Goal: Information Seeking & Learning: Find specific fact

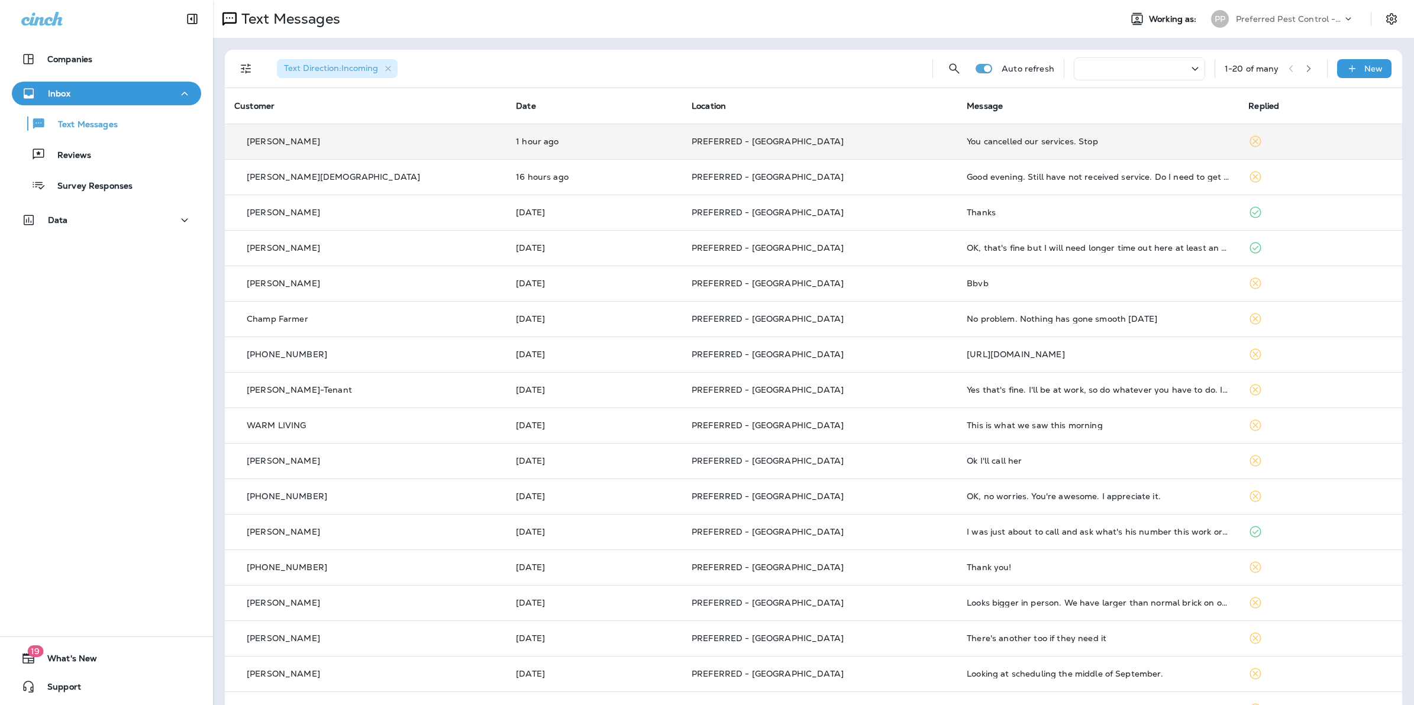
click at [871, 143] on p "PREFERRED - [GEOGRAPHIC_DATA]" at bounding box center [820, 141] width 256 height 9
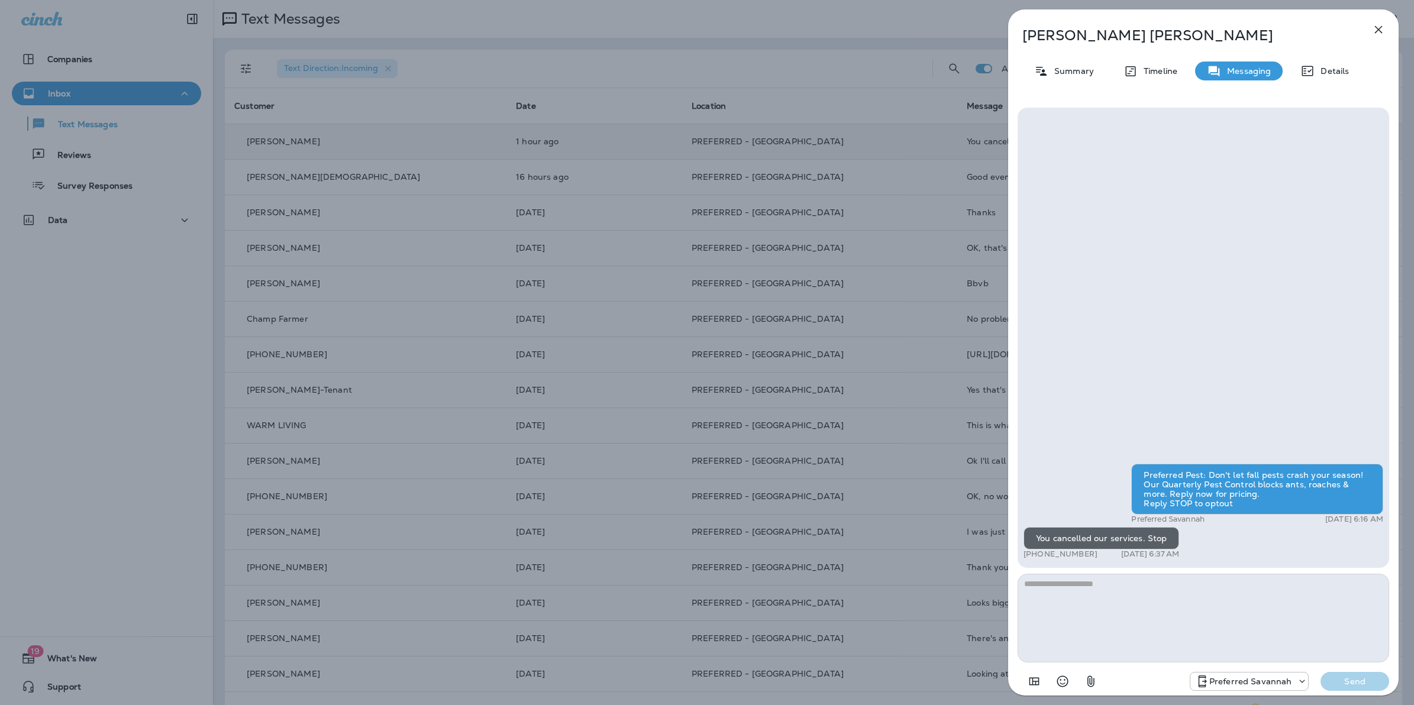
click at [839, 175] on div "[PERSON_NAME] Summary Timeline Messaging Details Preferred Pest: Don't let fall…" at bounding box center [707, 352] width 1414 height 705
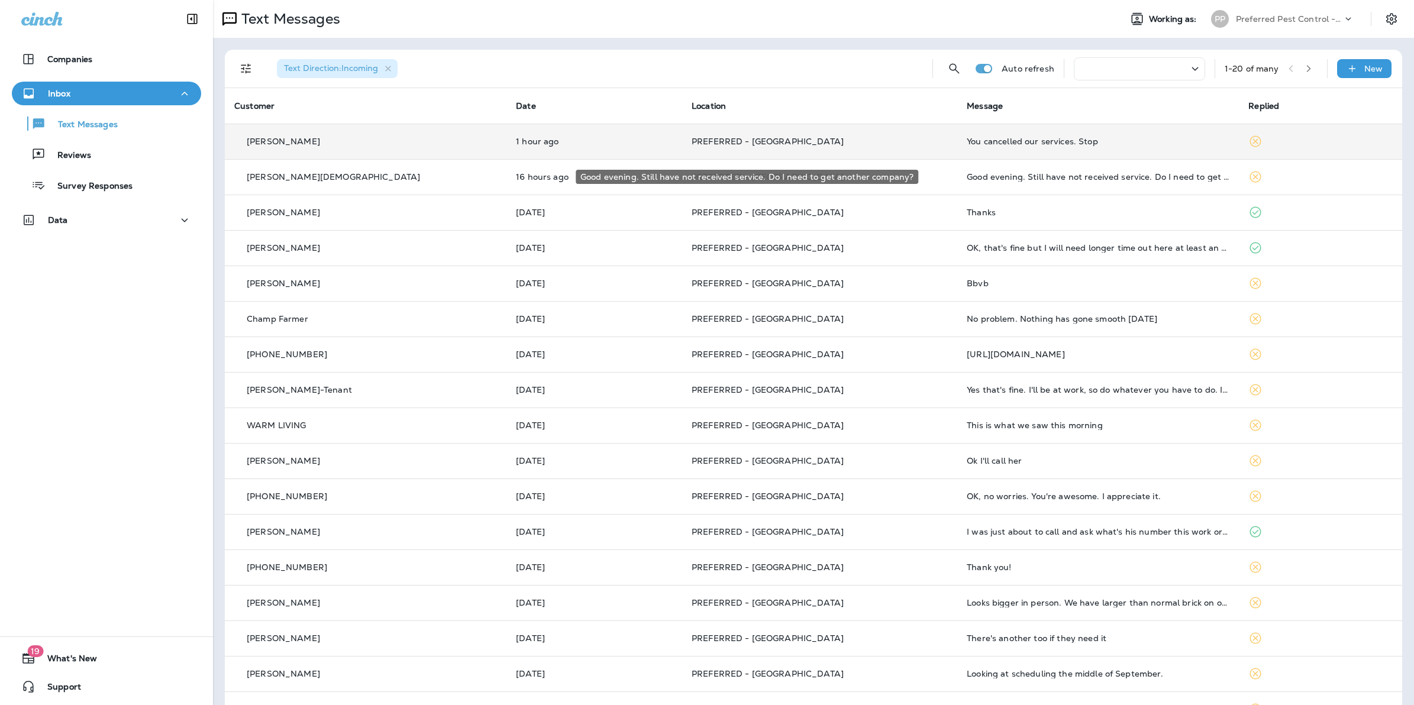
click at [1123, 179] on div "Good evening. Still have not received service. Do I need to get another company?" at bounding box center [1098, 176] width 263 height 9
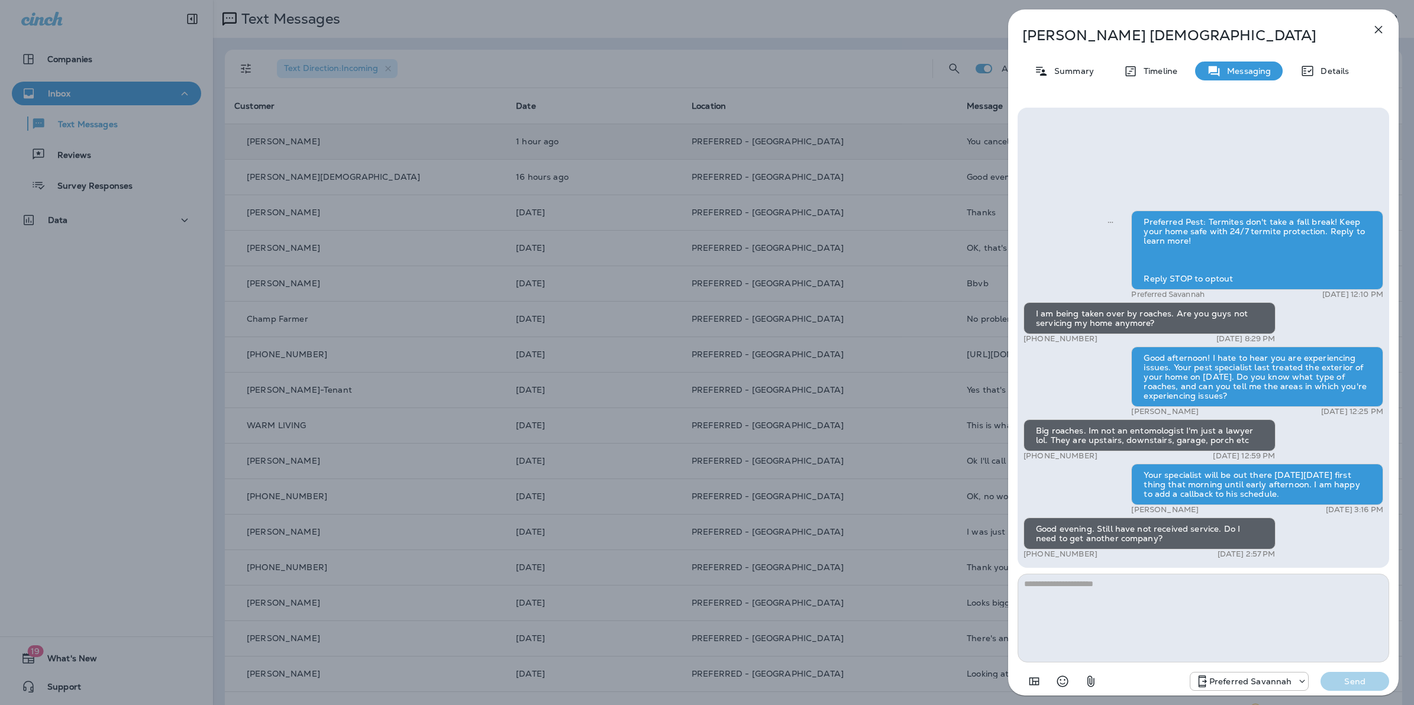
click at [542, 12] on div "[PERSON_NAME][DEMOGRAPHIC_DATA] Summary Timeline Messaging Details Preferred Pe…" at bounding box center [707, 352] width 1414 height 705
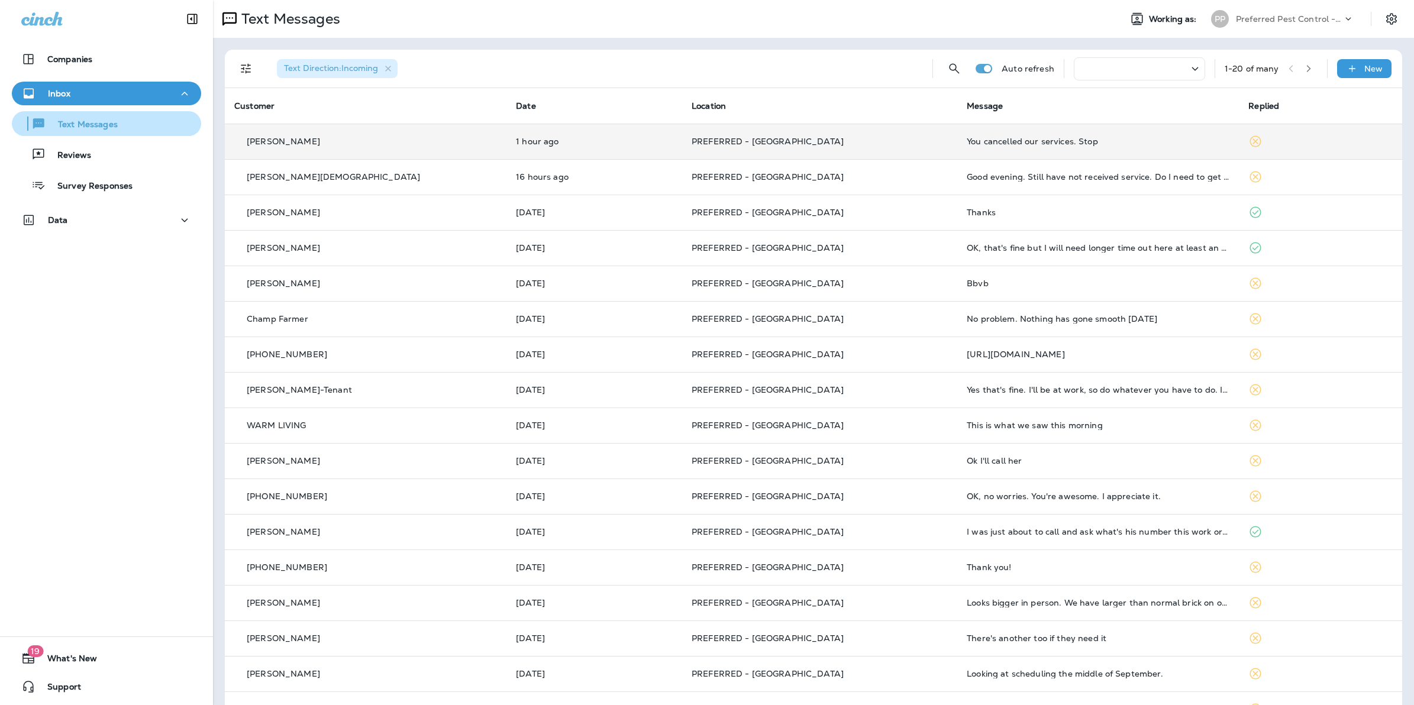
click at [89, 129] on p "Text Messages" at bounding box center [82, 125] width 72 height 11
click at [1320, 21] on p "Preferred Pest Control - Palmetto" at bounding box center [1289, 18] width 107 height 9
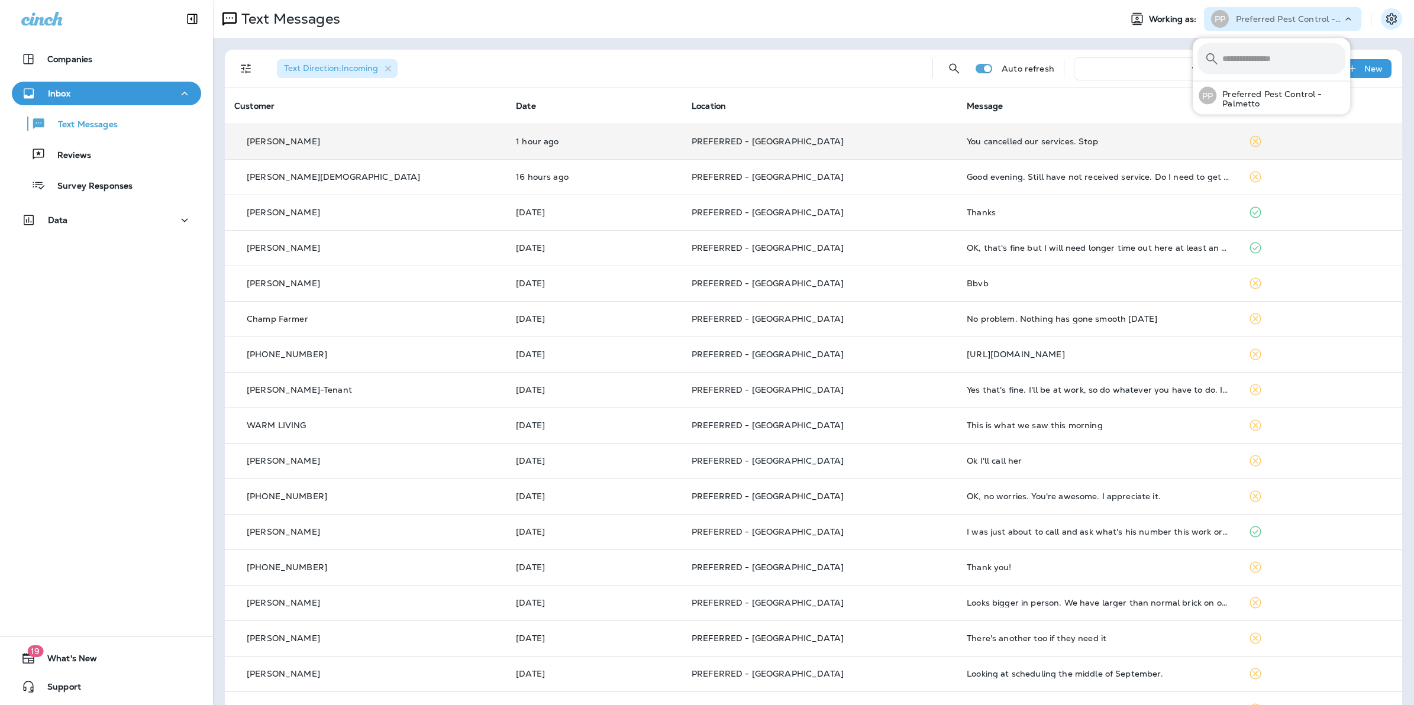
click at [1385, 18] on icon "Settings" at bounding box center [1392, 19] width 14 height 14
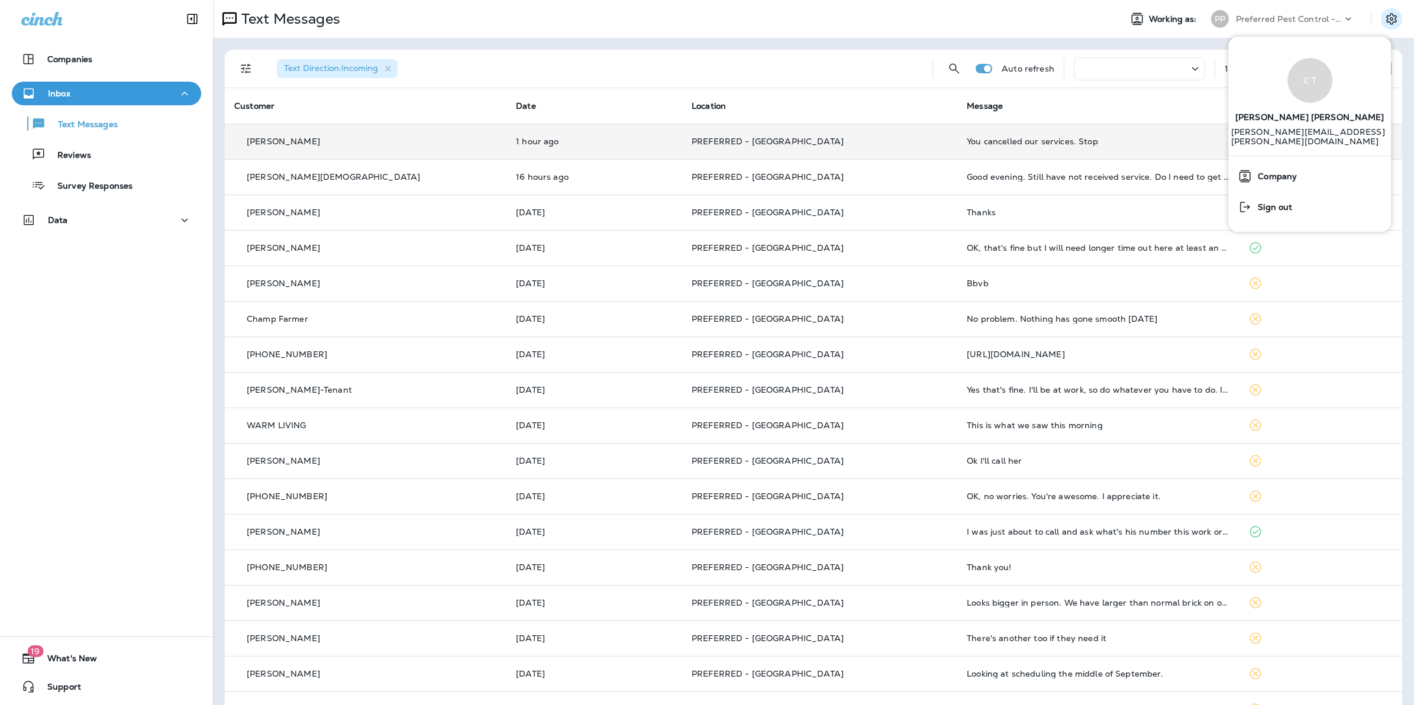
click at [1253, 15] on p "Preferred Pest Control - Palmetto" at bounding box center [1289, 18] width 107 height 9
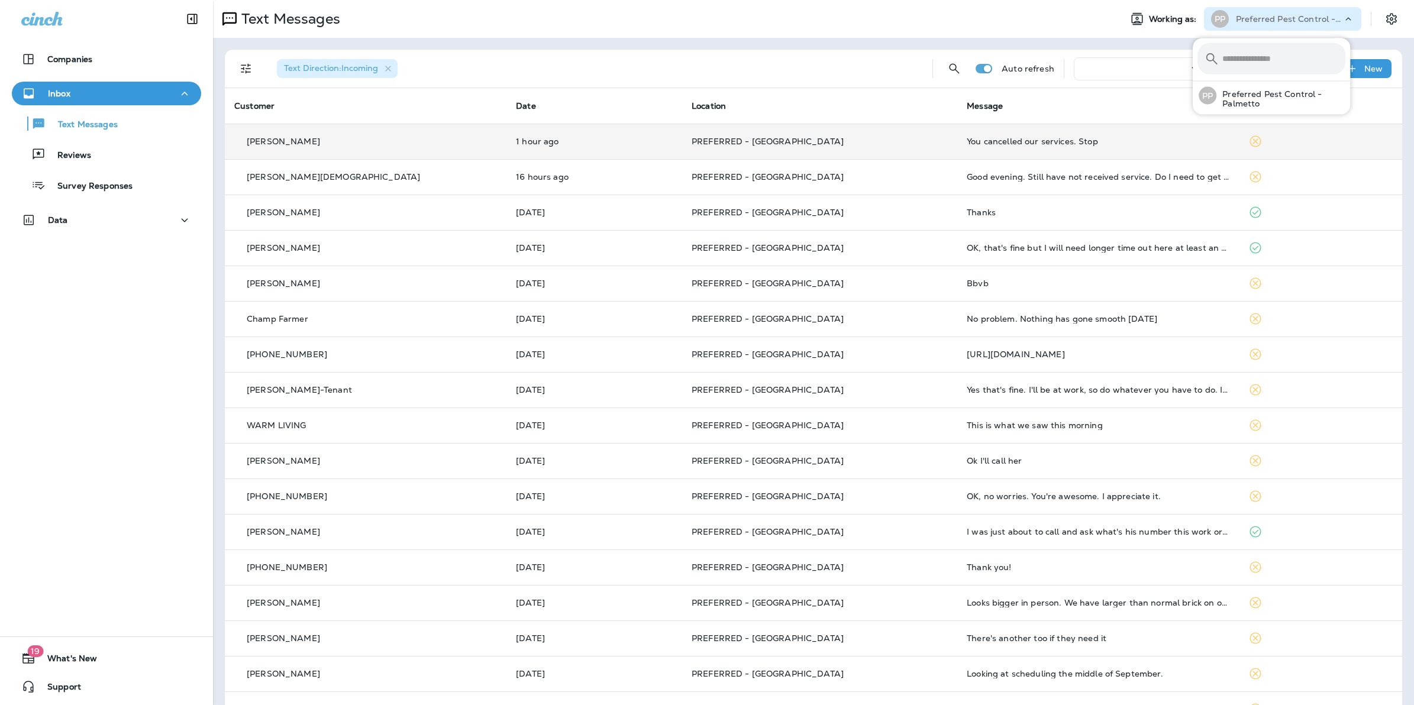
click at [1253, 15] on p "Preferred Pest Control - Palmetto" at bounding box center [1289, 18] width 107 height 9
click at [228, 15] on icon at bounding box center [229, 19] width 14 height 14
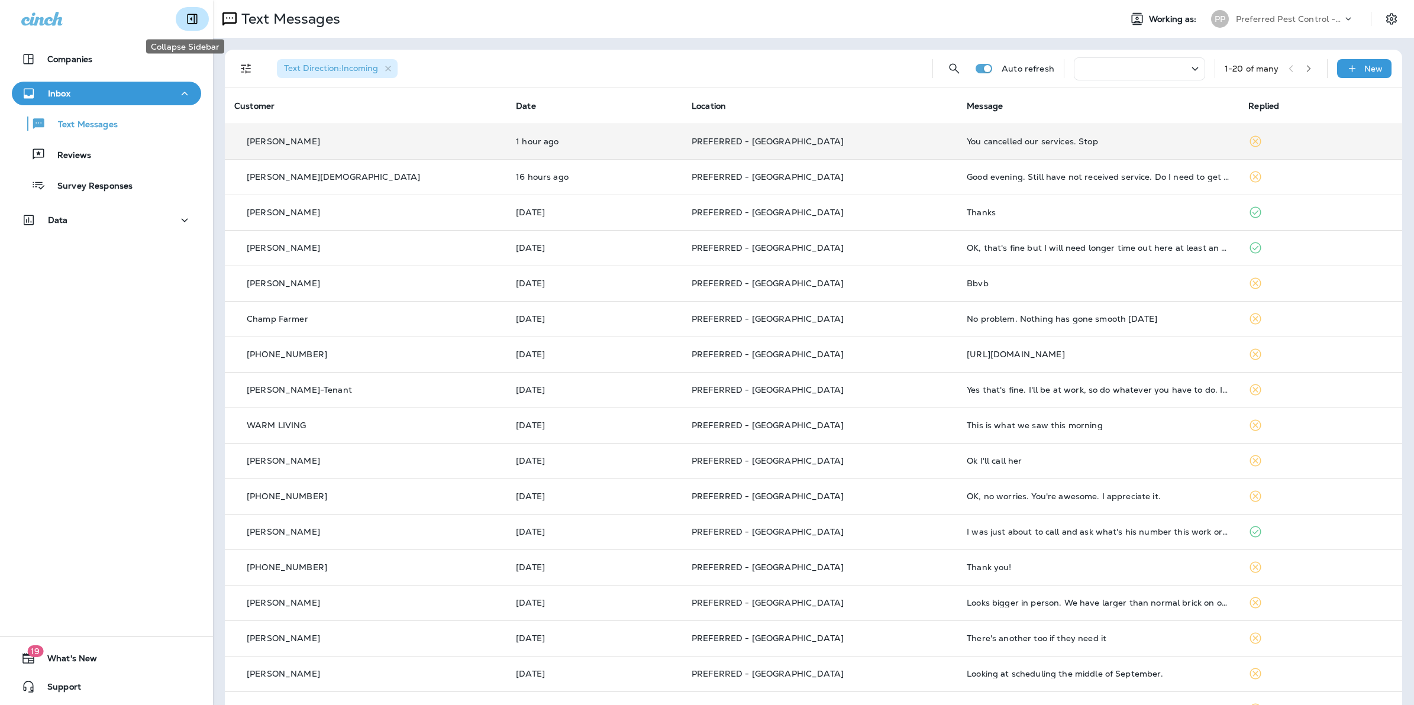
click at [188, 20] on icon "Collapse Sidebar" at bounding box center [193, 19] width 10 height 10
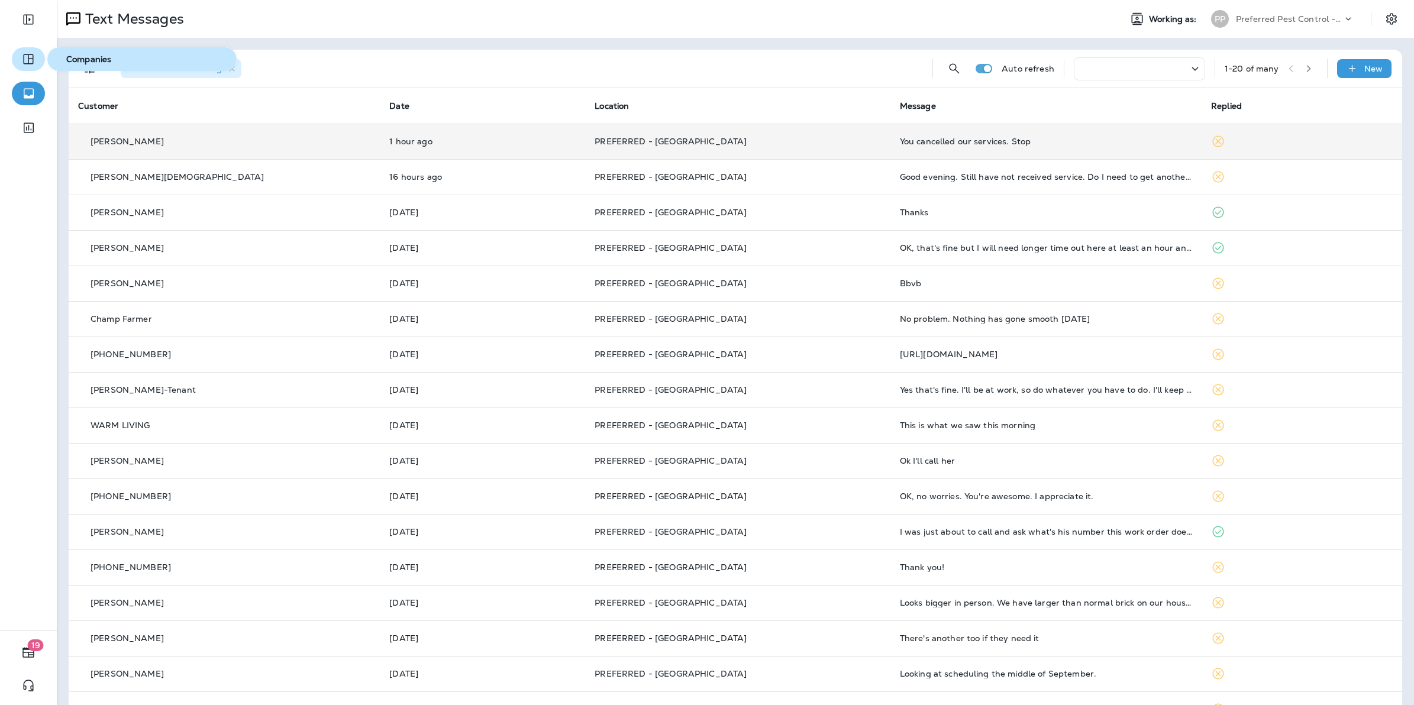
click at [36, 65] on button "button" at bounding box center [28, 59] width 33 height 24
click at [21, 62] on icon "button" at bounding box center [28, 59] width 14 height 14
click at [28, 22] on icon "Expand Sidebar" at bounding box center [28, 19] width 14 height 14
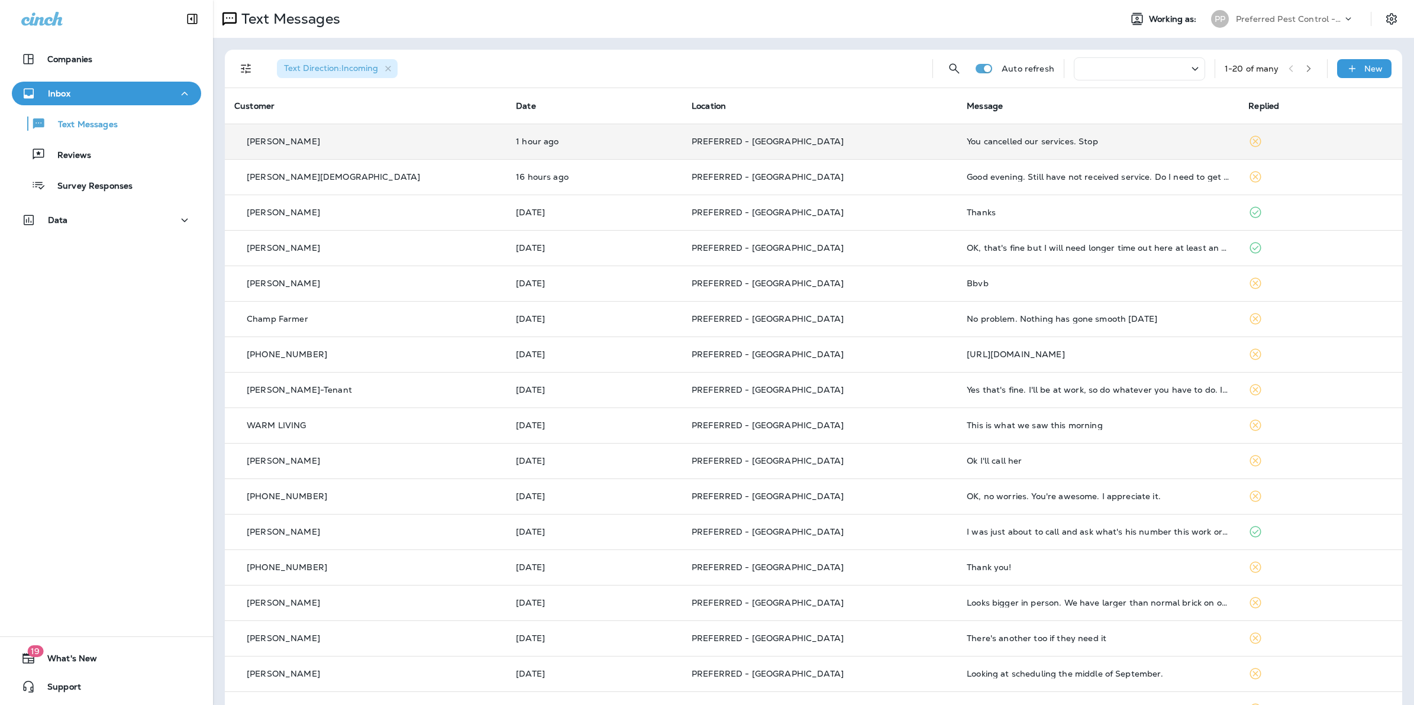
click at [178, 90] on icon "button" at bounding box center [185, 93] width 14 height 15
click at [156, 114] on button "Text Messages" at bounding box center [106, 123] width 189 height 25
click at [71, 156] on p "Reviews" at bounding box center [69, 155] width 46 height 11
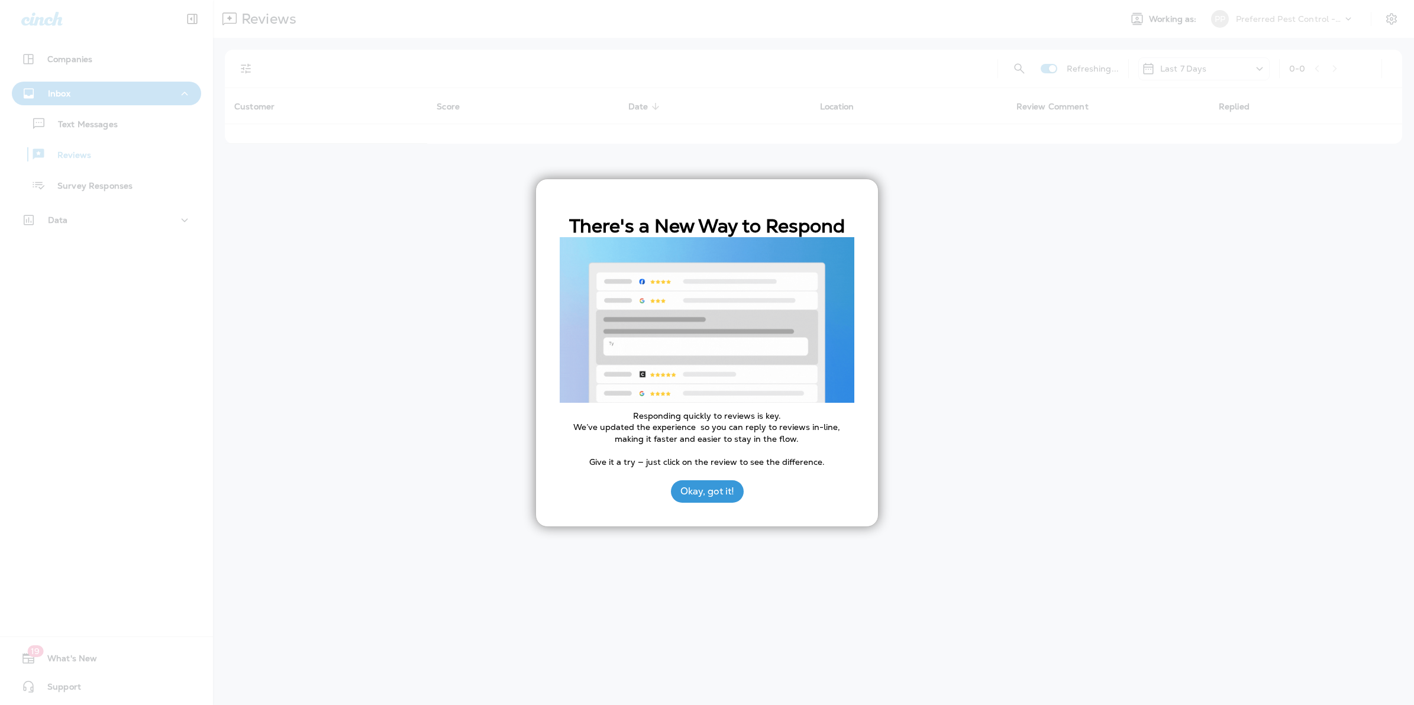
click at [89, 133] on div at bounding box center [707, 352] width 1414 height 705
click at [696, 491] on button "Okay, got it!" at bounding box center [707, 491] width 73 height 22
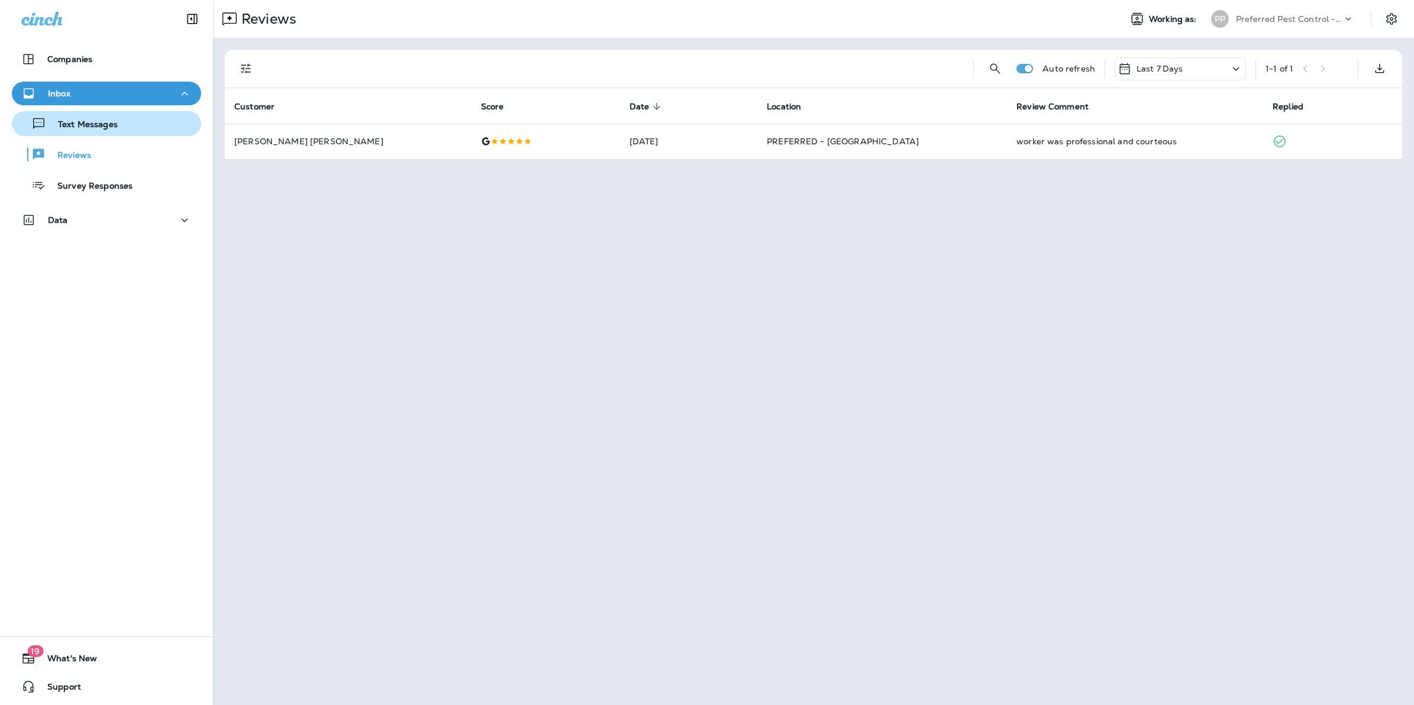
click at [92, 122] on p "Text Messages" at bounding box center [82, 125] width 72 height 11
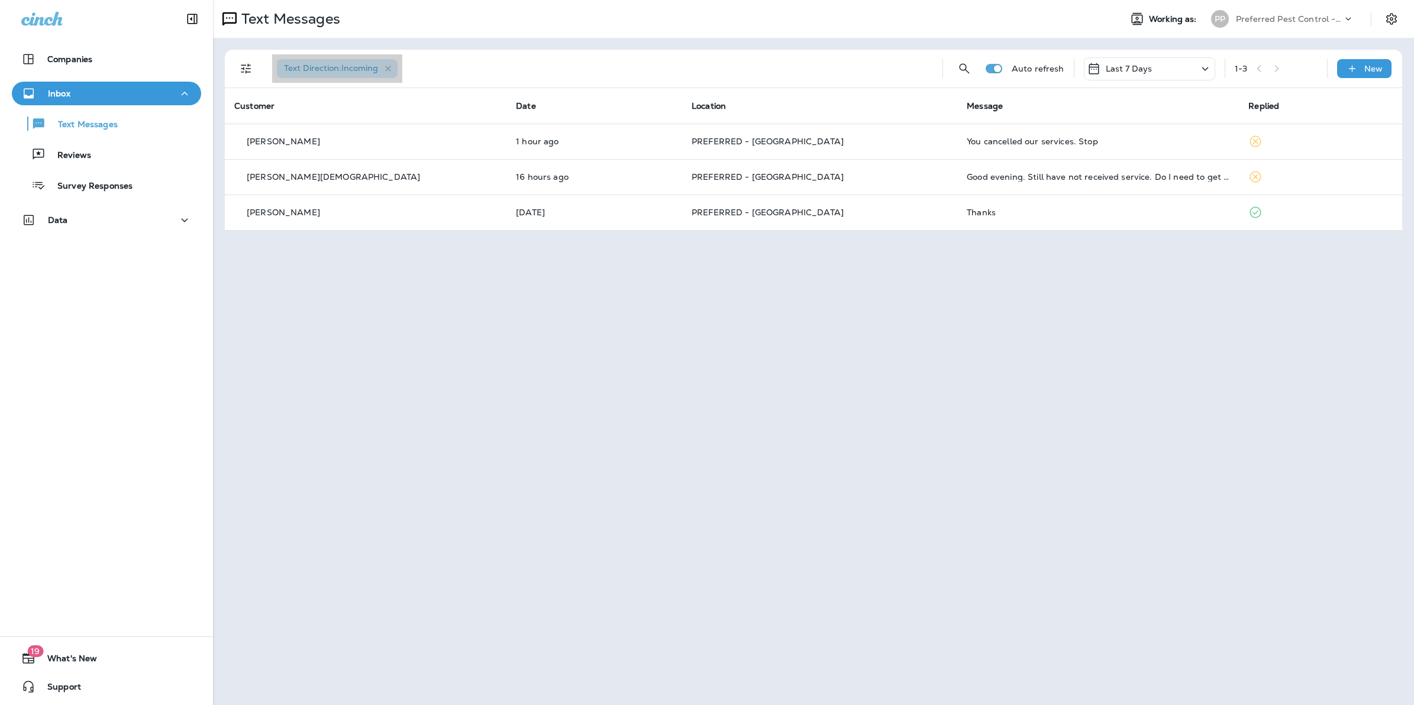
click at [338, 72] on span "Text Direction : Incoming" at bounding box center [331, 68] width 94 height 11
click at [249, 61] on button "Filters" at bounding box center [246, 69] width 24 height 24
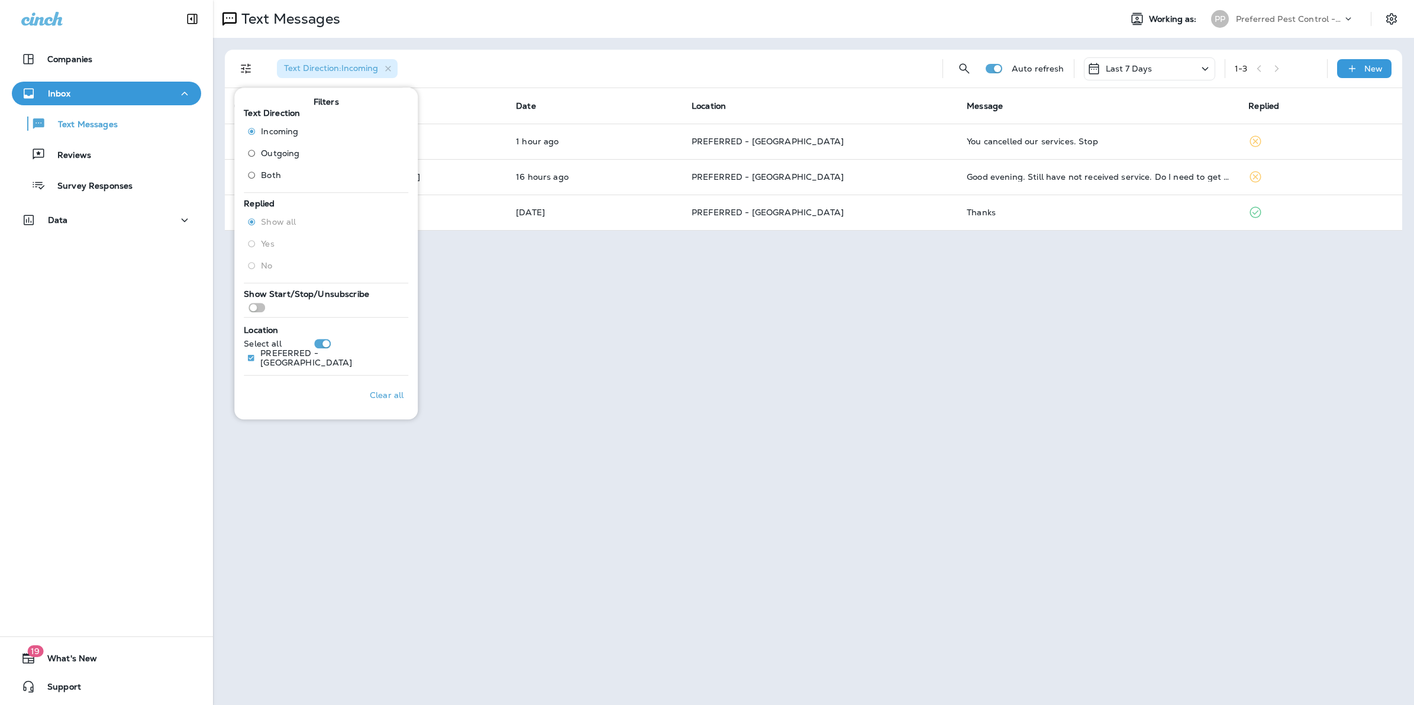
click at [267, 173] on span "Both" at bounding box center [271, 174] width 20 height 9
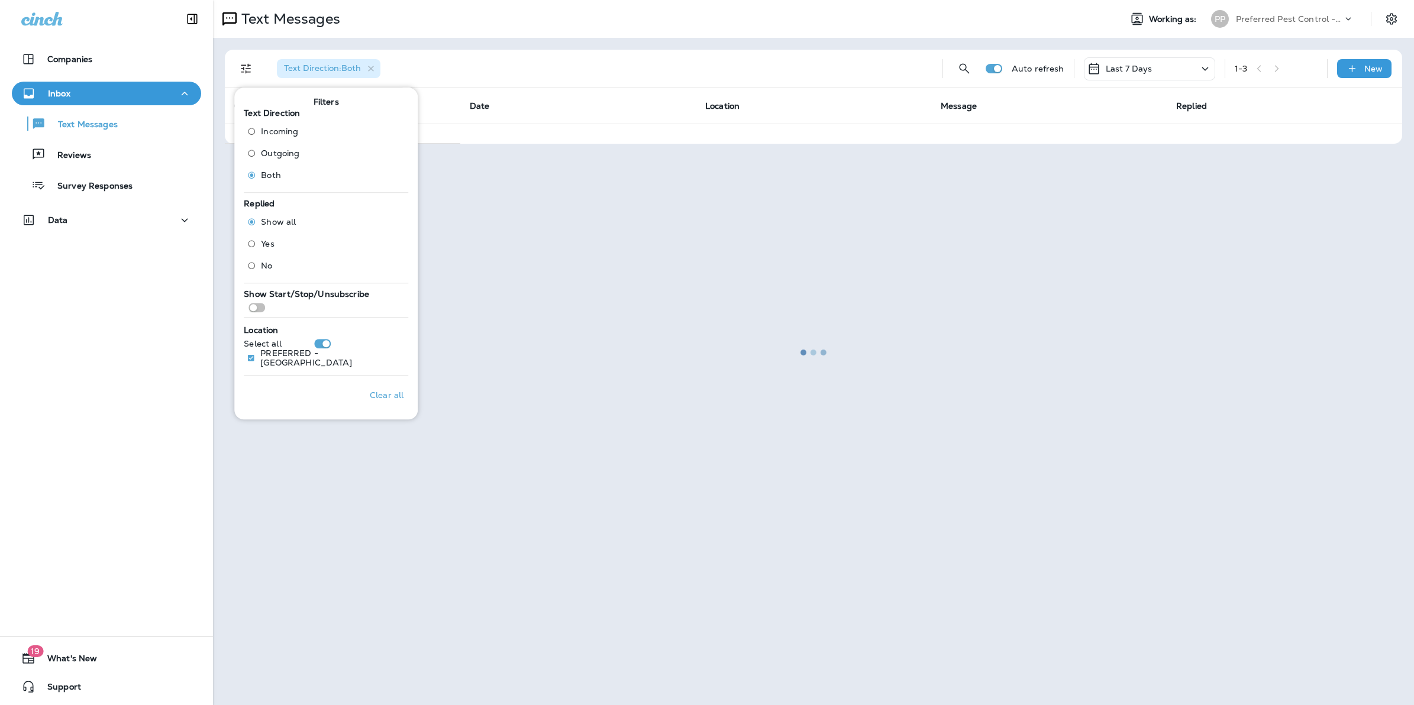
click at [588, 28] on div at bounding box center [813, 352] width 1199 height 703
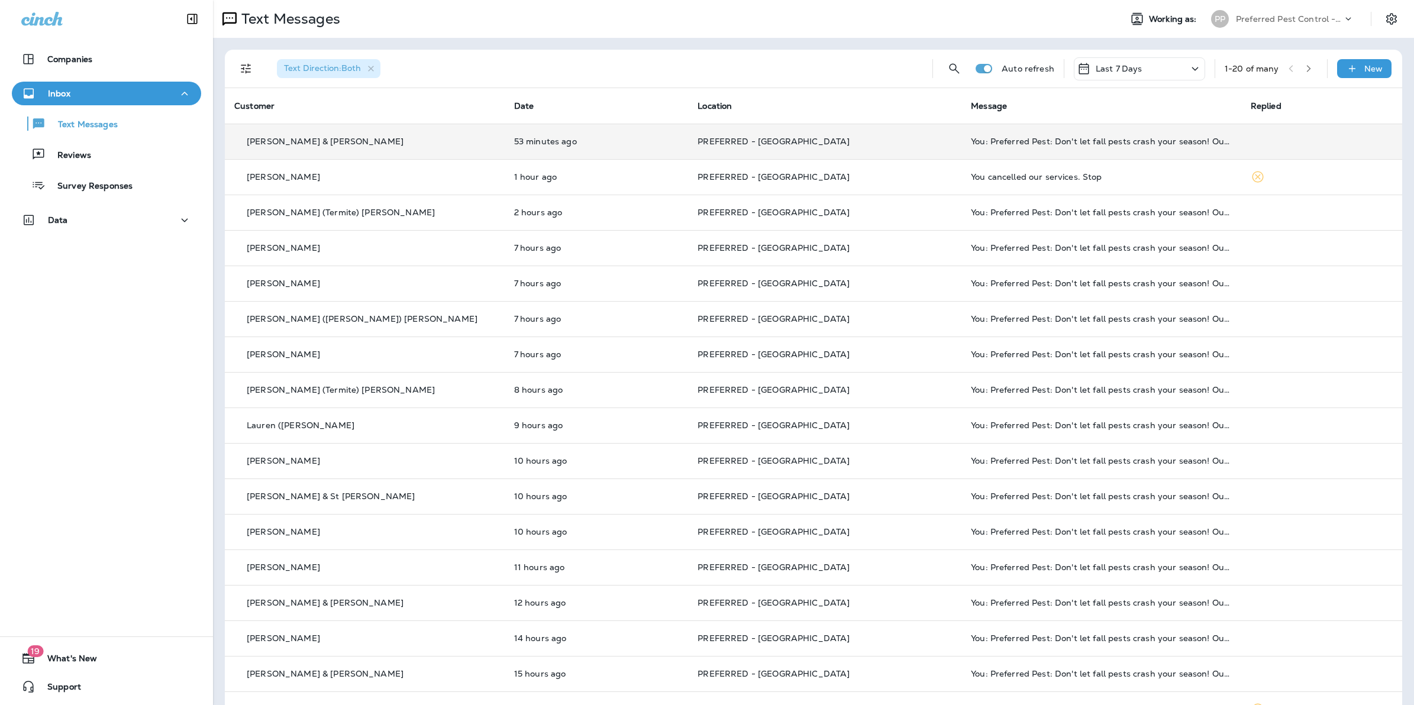
click at [962, 149] on td "You: Preferred Pest: Don't let fall pests crash your season! Our Quarterly Pest…" at bounding box center [1102, 142] width 280 height 36
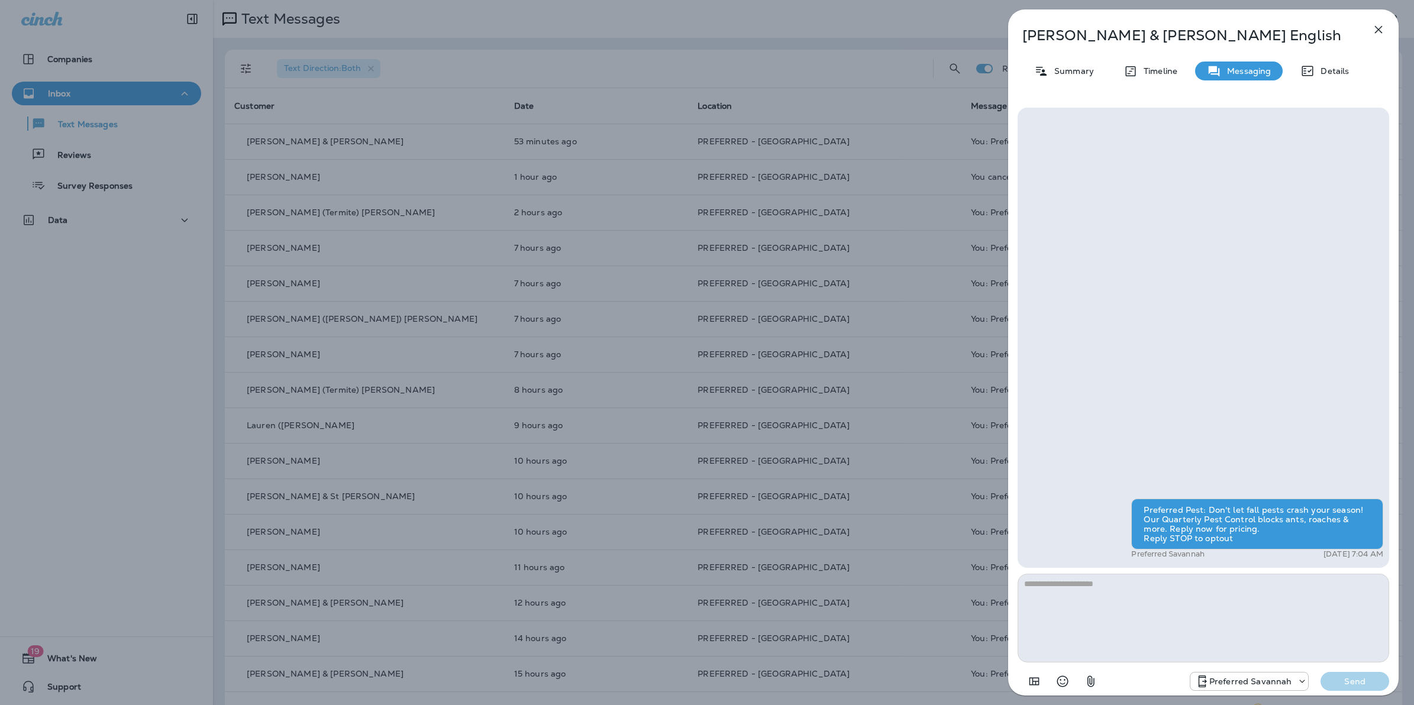
click at [1318, 534] on div "Preferred Pest: Don't let fall pests crash your season! Our Quarterly Pest Cont…" at bounding box center [1257, 524] width 252 height 51
click at [1278, 685] on p "Preferred Savannah" at bounding box center [1251, 681] width 83 height 9
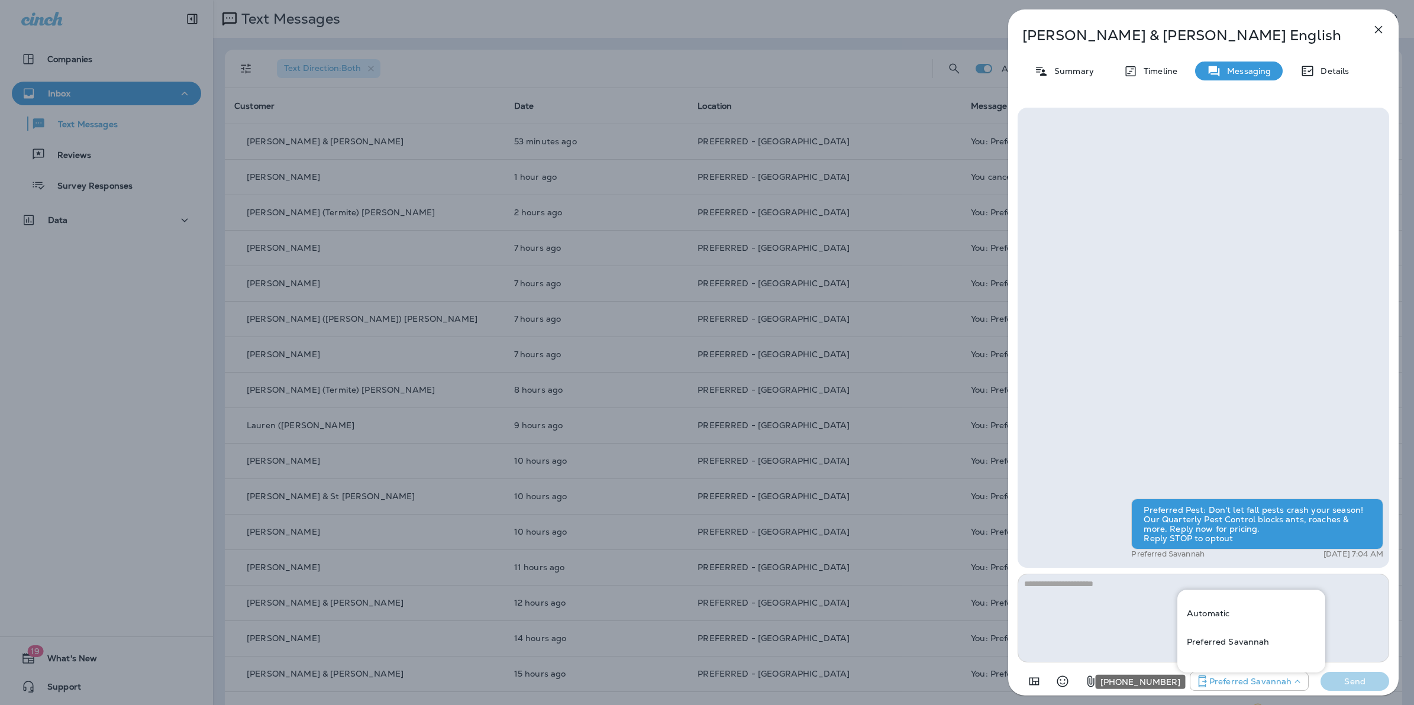
click at [1241, 686] on p "Preferred Savannah" at bounding box center [1251, 681] width 83 height 9
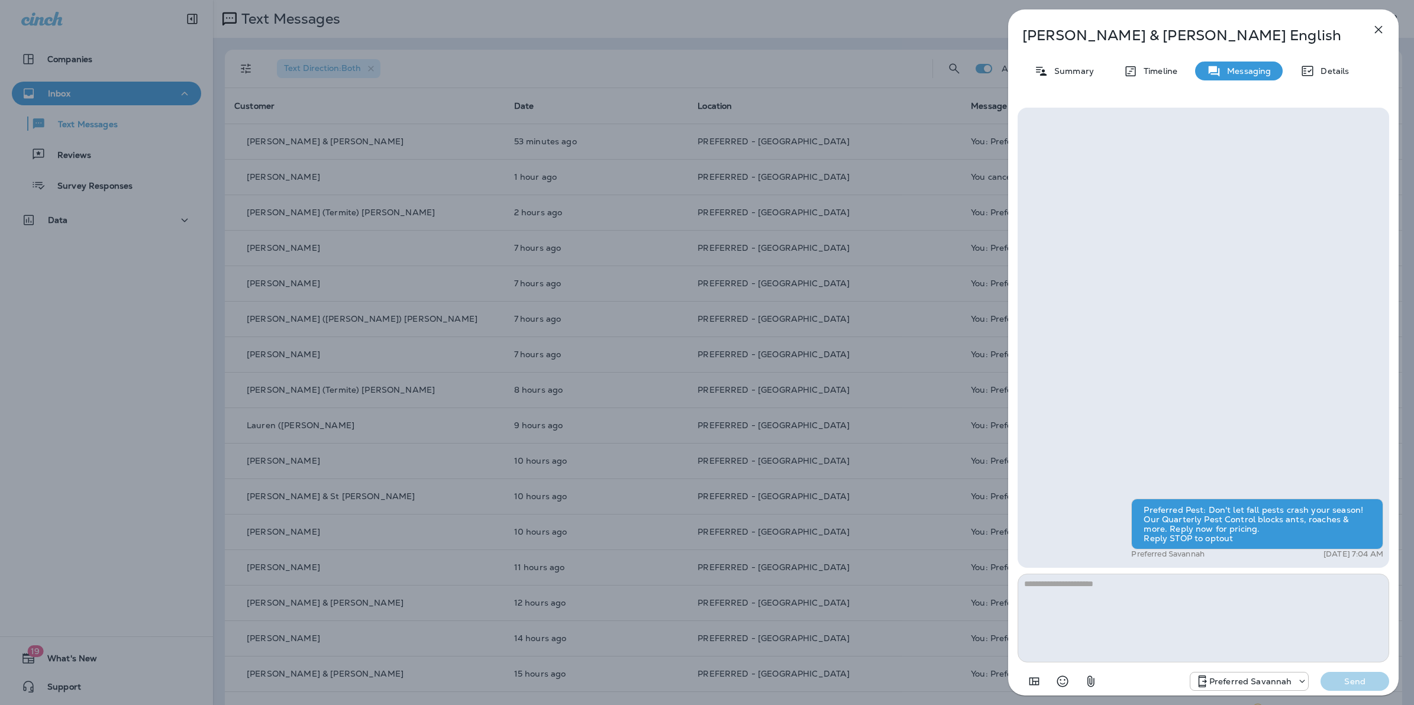
click at [568, 54] on div "[PERSON_NAME] & [PERSON_NAME] Summary Timeline Messaging Details Preferred Pest…" at bounding box center [707, 352] width 1414 height 705
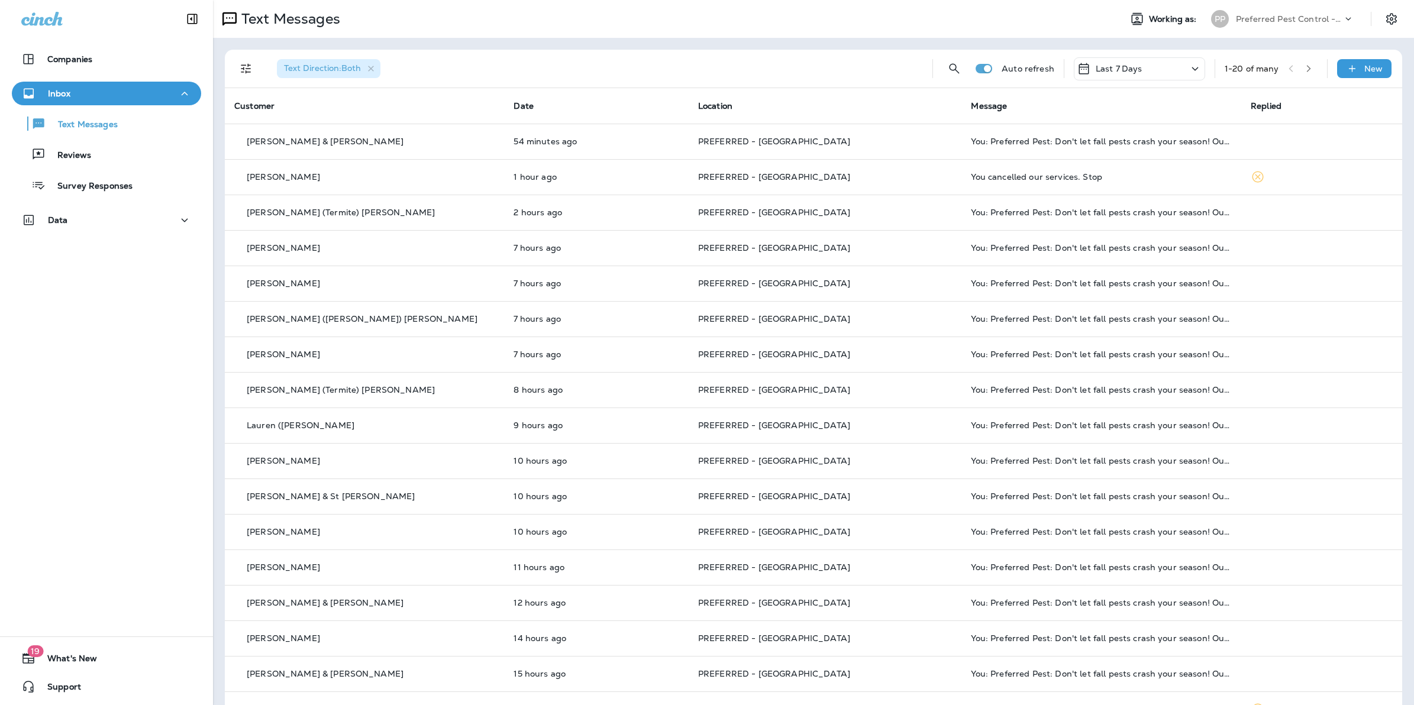
click at [315, 68] on span "Text Direction : Both" at bounding box center [322, 68] width 77 height 11
click at [375, 67] on icon "button" at bounding box center [371, 69] width 10 height 10
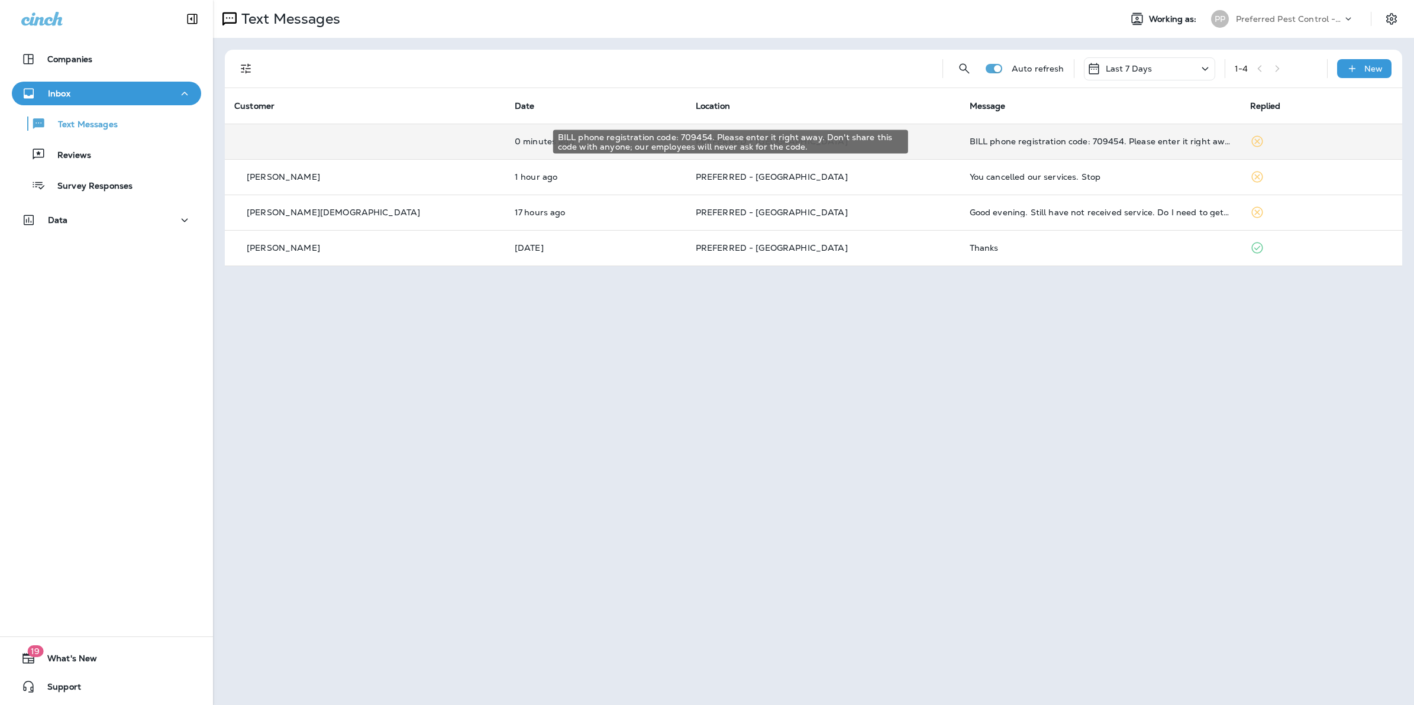
click at [970, 139] on div "BILL phone registration code: 709454. Please enter it right away. Don't share t…" at bounding box center [1101, 141] width 262 height 9
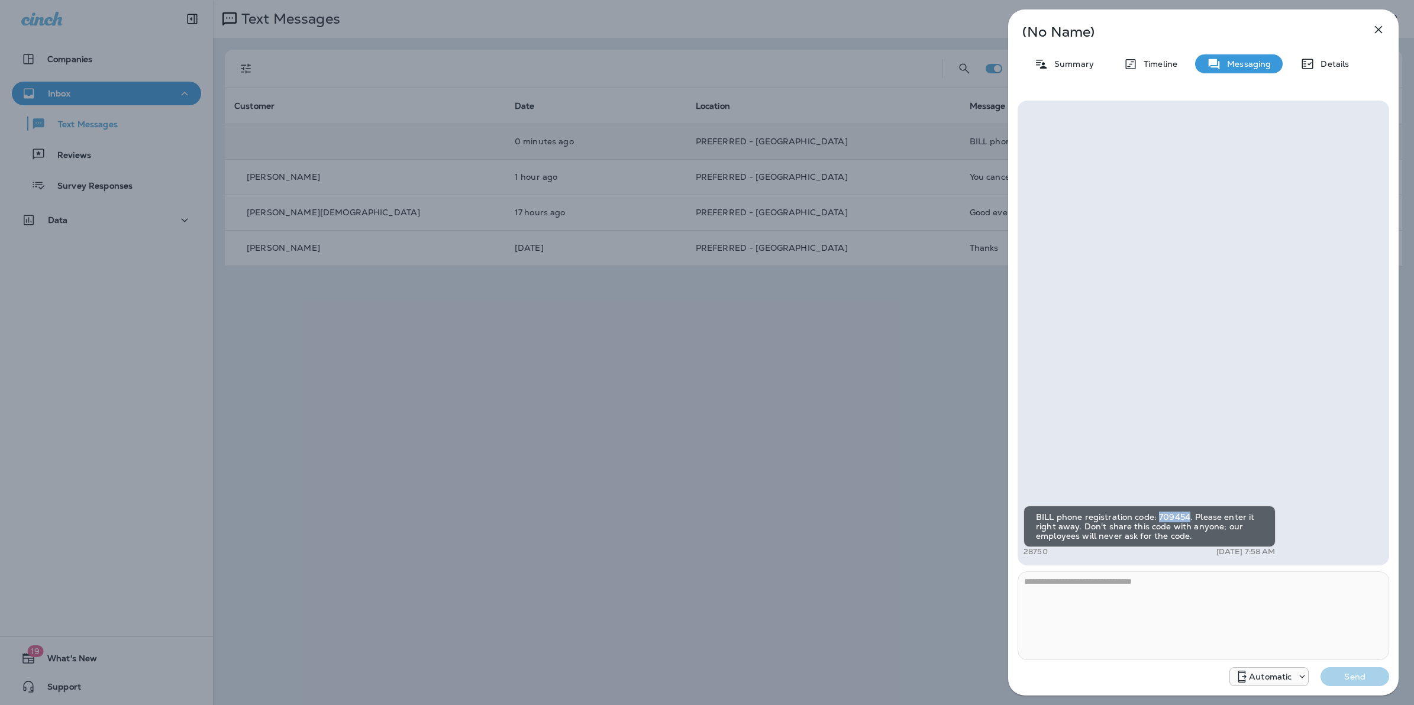
drag, startPoint x: 1186, startPoint y: 515, endPoint x: 1157, endPoint y: 514, distance: 29.6
click at [1157, 514] on div "BILL phone registration code: 709454. Please enter it right away. Don't share t…" at bounding box center [1150, 526] width 252 height 41
drag, startPoint x: 1157, startPoint y: 514, endPoint x: 1164, endPoint y: 515, distance: 7.2
copy div "709454"
click at [753, 434] on div "**********" at bounding box center [707, 352] width 1414 height 705
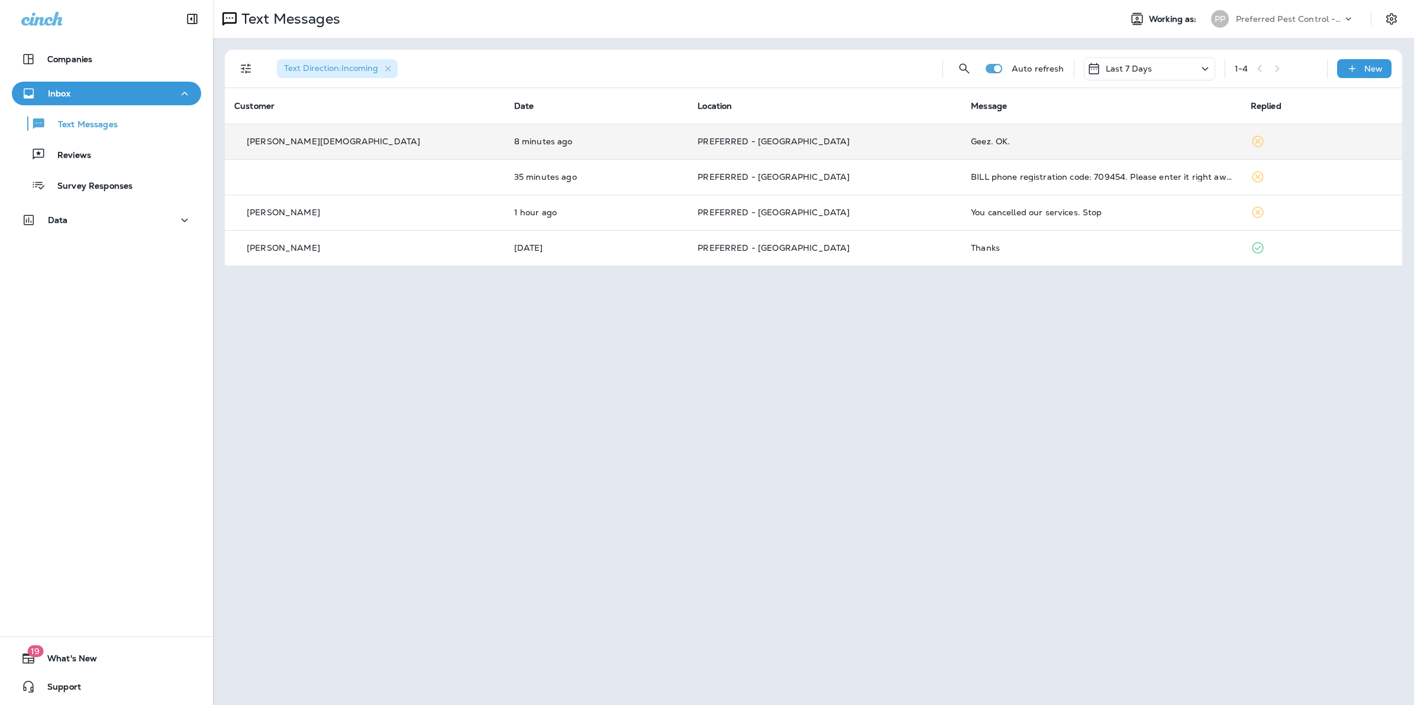
click at [991, 147] on td "Geez. OK." at bounding box center [1102, 142] width 280 height 36
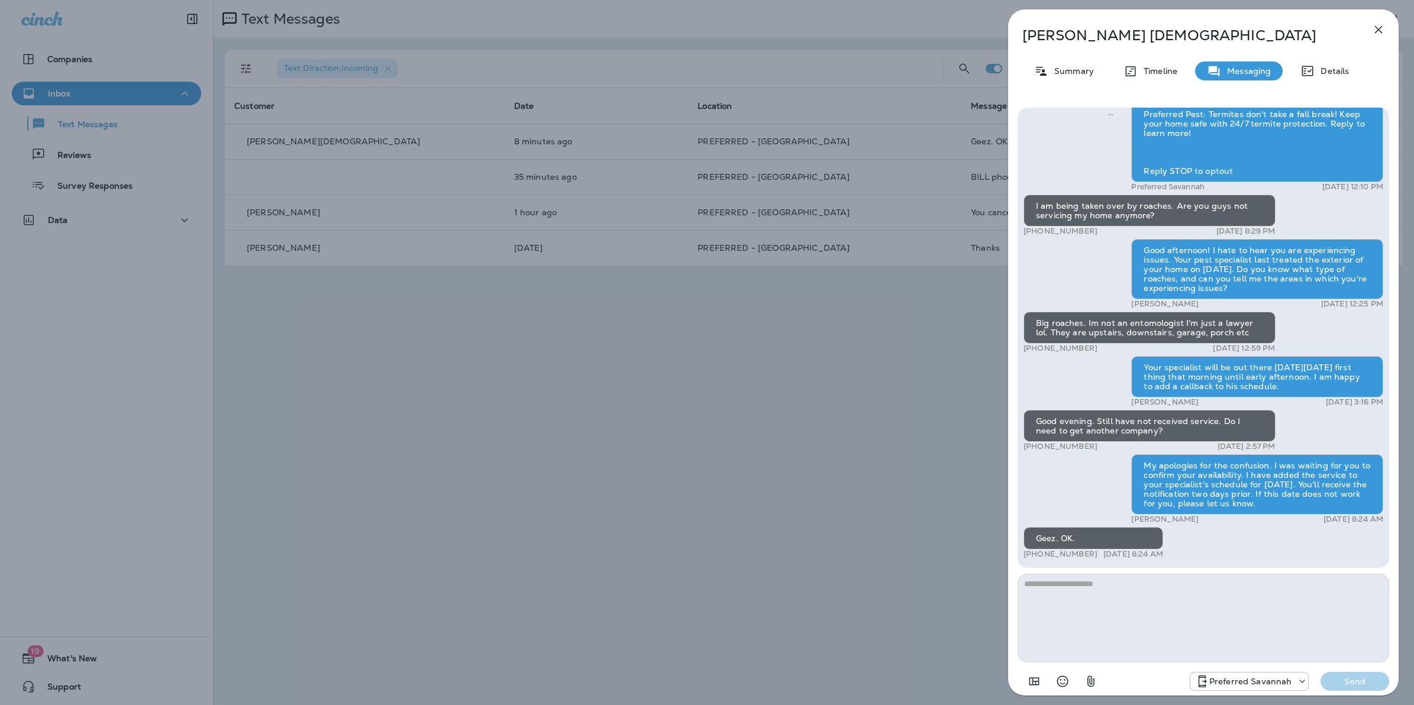
click at [1299, 611] on textarea at bounding box center [1204, 618] width 372 height 89
click at [794, 436] on div "Troy Gay Summary Timeline Messaging Details Preferred Pest: Termites don't take…" at bounding box center [707, 352] width 1414 height 705
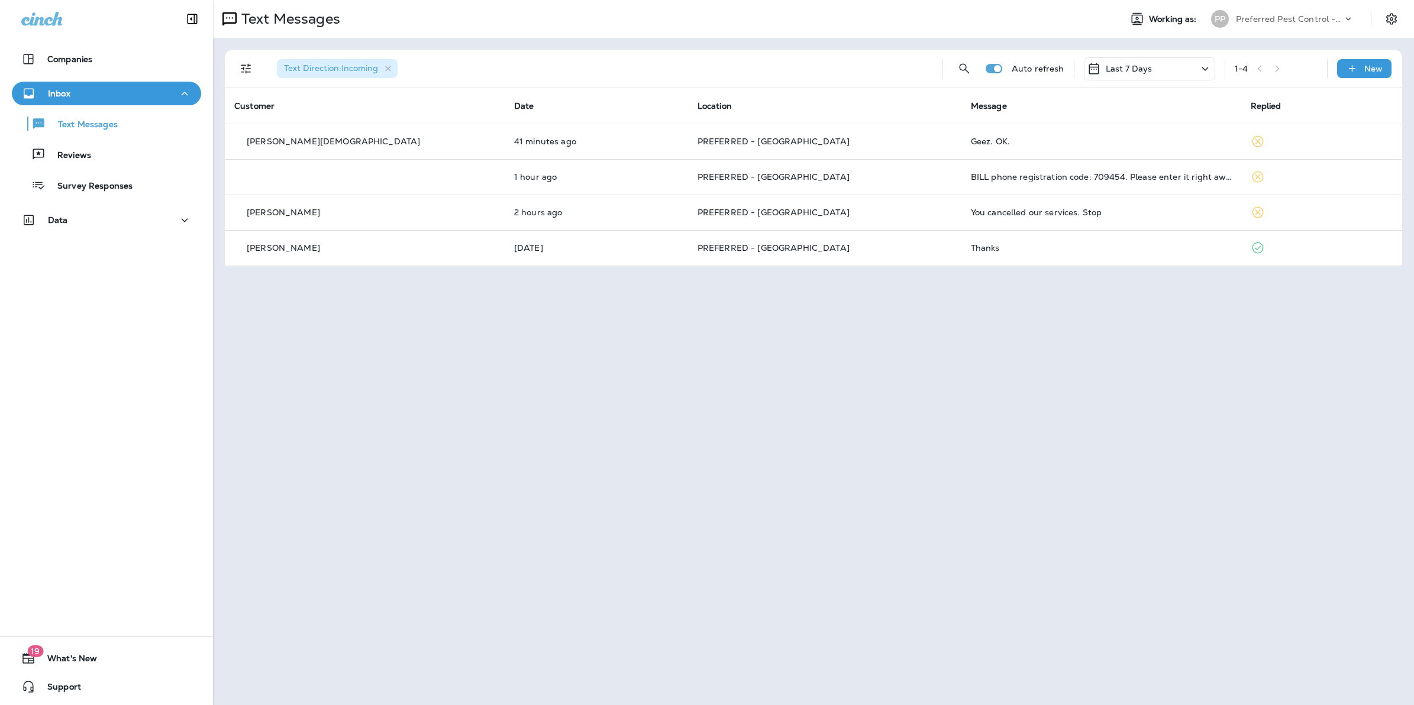
click at [1165, 65] on div "Last 7 Days" at bounding box center [1149, 68] width 131 height 23
click at [1143, 120] on div "All" at bounding box center [1150, 123] width 185 height 28
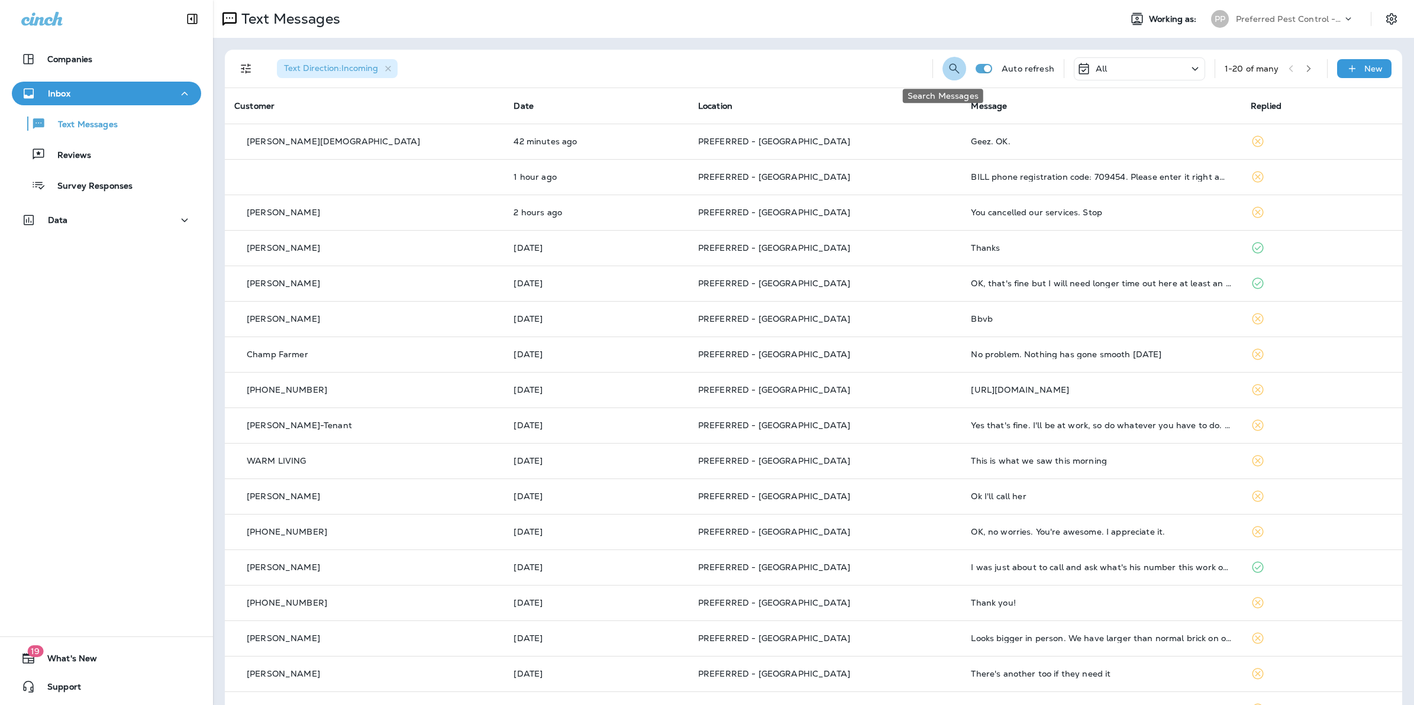
click at [947, 65] on icon "Search Messages" at bounding box center [954, 69] width 14 height 14
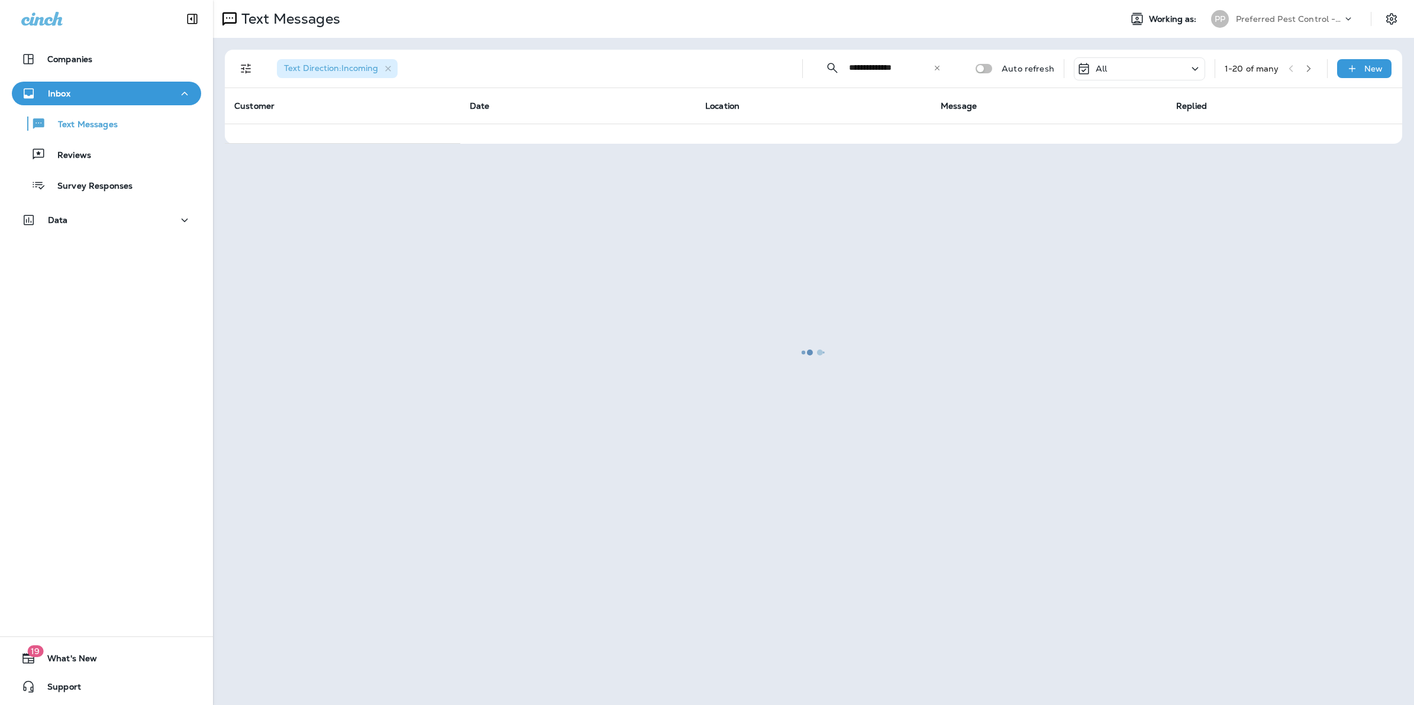
type input "**********"
click at [386, 71] on div at bounding box center [813, 352] width 1199 height 703
click at [388, 69] on div at bounding box center [813, 352] width 1199 height 703
click at [246, 70] on div at bounding box center [813, 352] width 1199 height 703
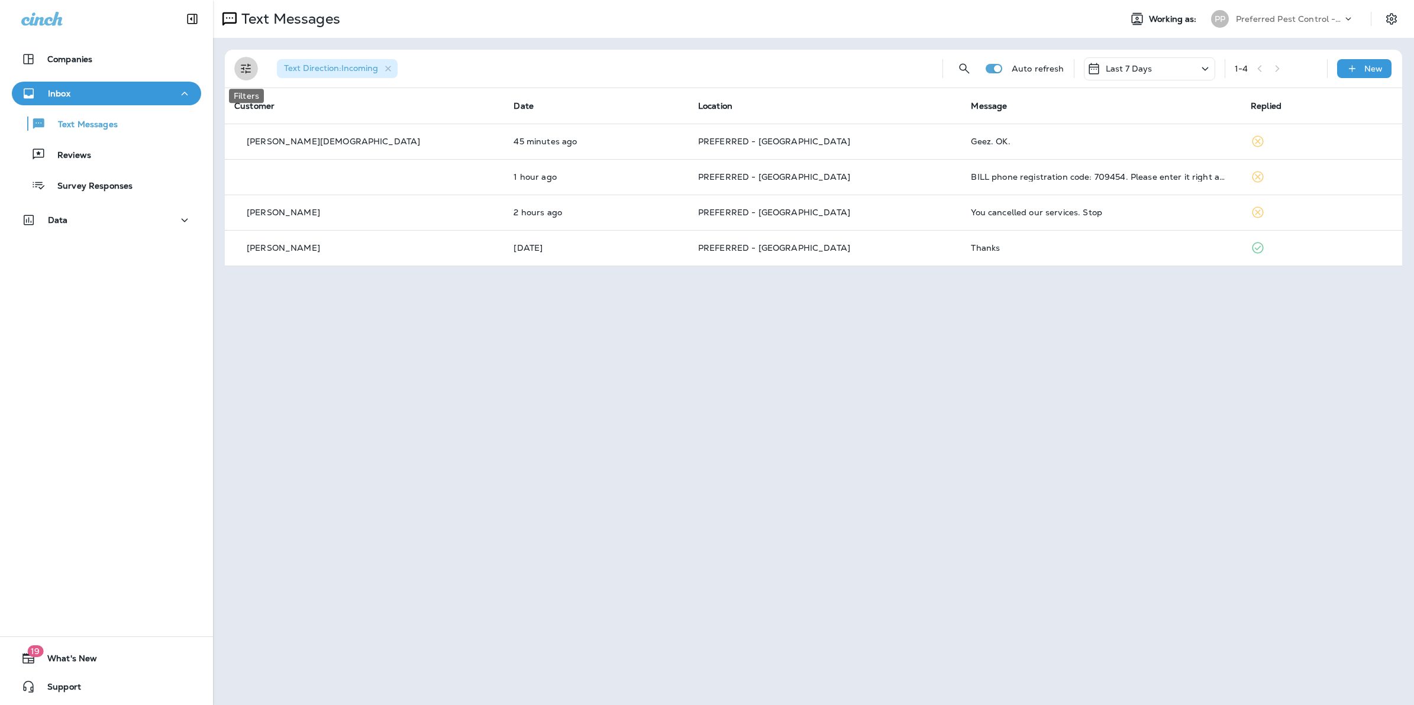
click at [247, 69] on icon "Filters" at bounding box center [246, 69] width 14 height 14
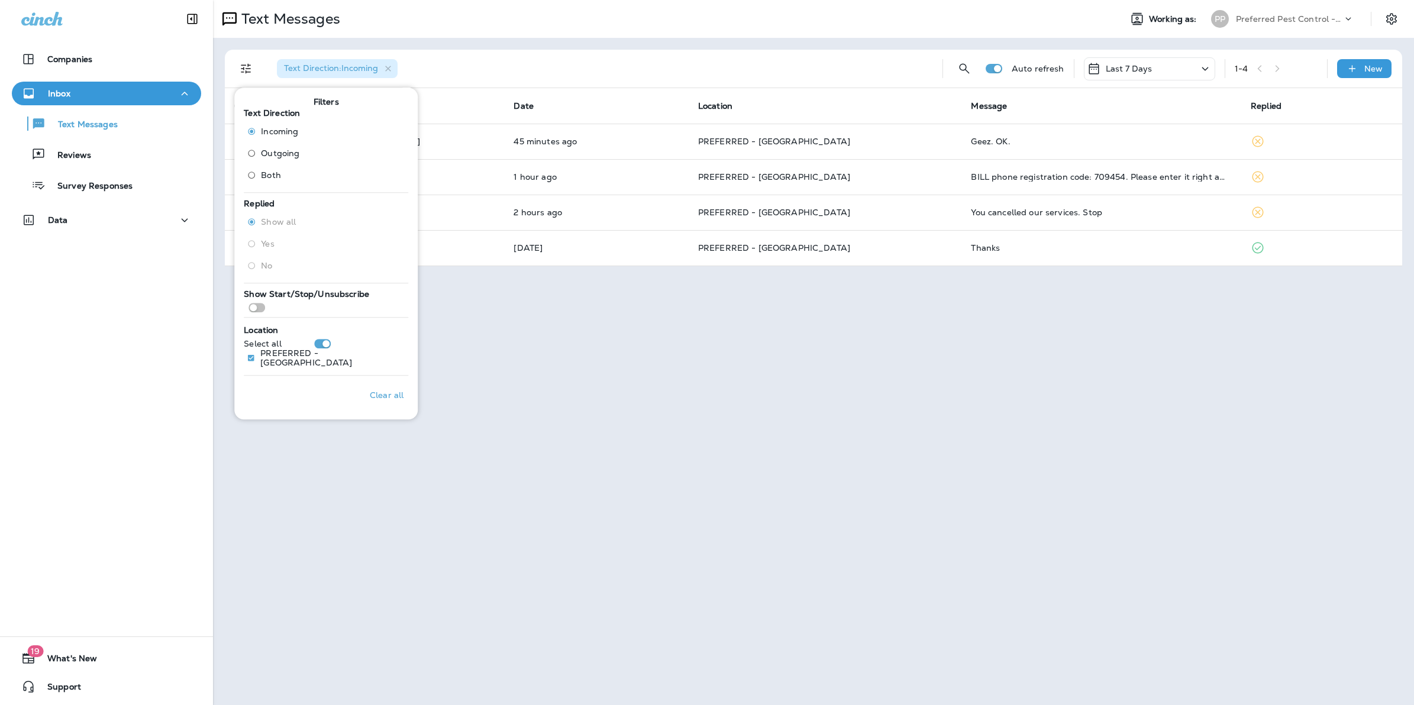
click at [279, 173] on span "Both" at bounding box center [271, 174] width 20 height 9
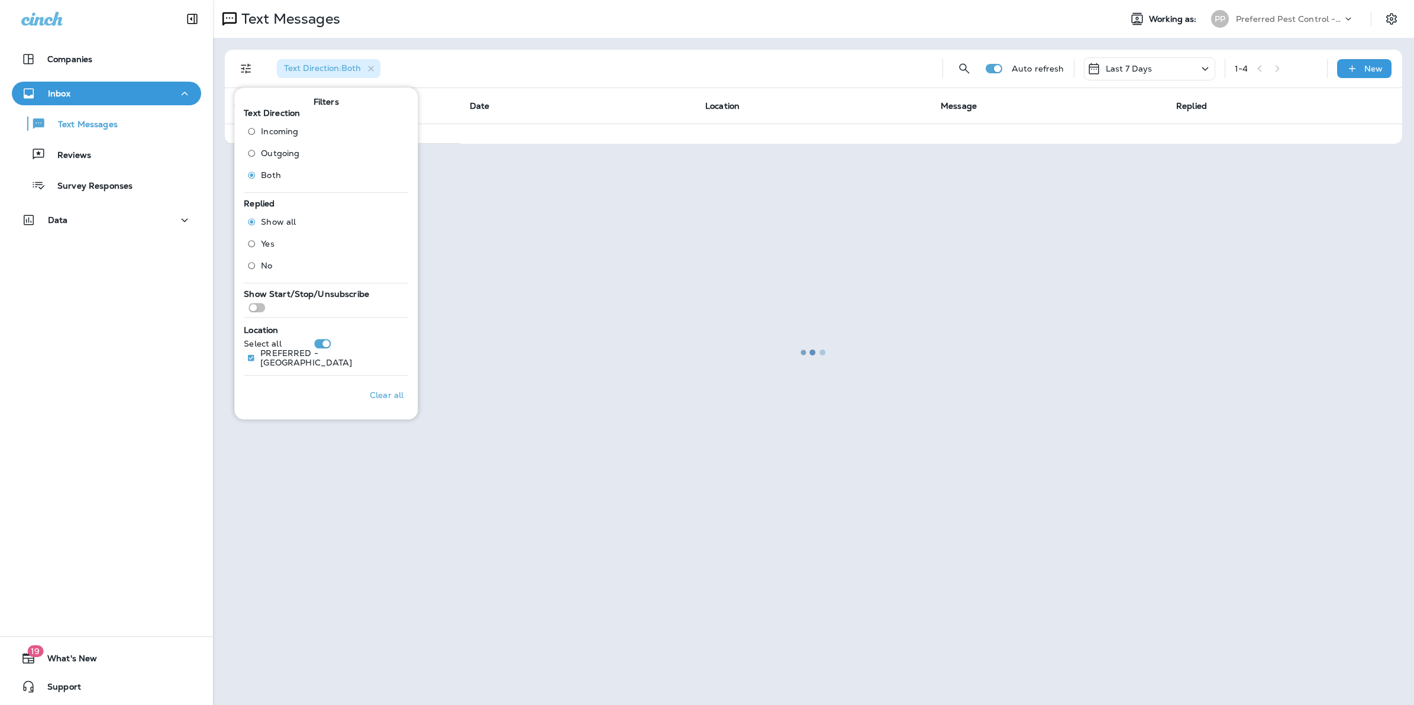
click at [1205, 71] on div at bounding box center [813, 352] width 1199 height 703
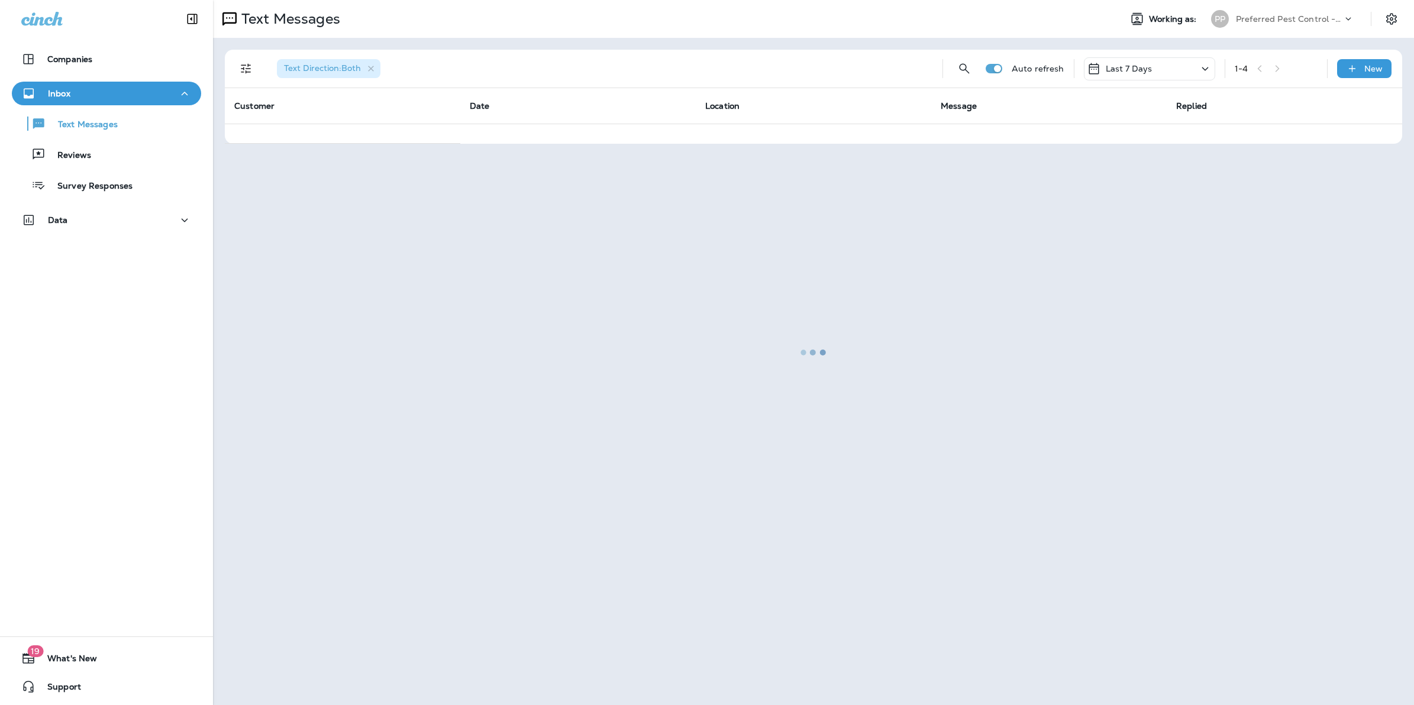
click at [1205, 71] on div at bounding box center [813, 352] width 1199 height 703
click at [1123, 66] on div at bounding box center [813, 352] width 1199 height 703
click at [1204, 65] on div at bounding box center [813, 352] width 1199 height 703
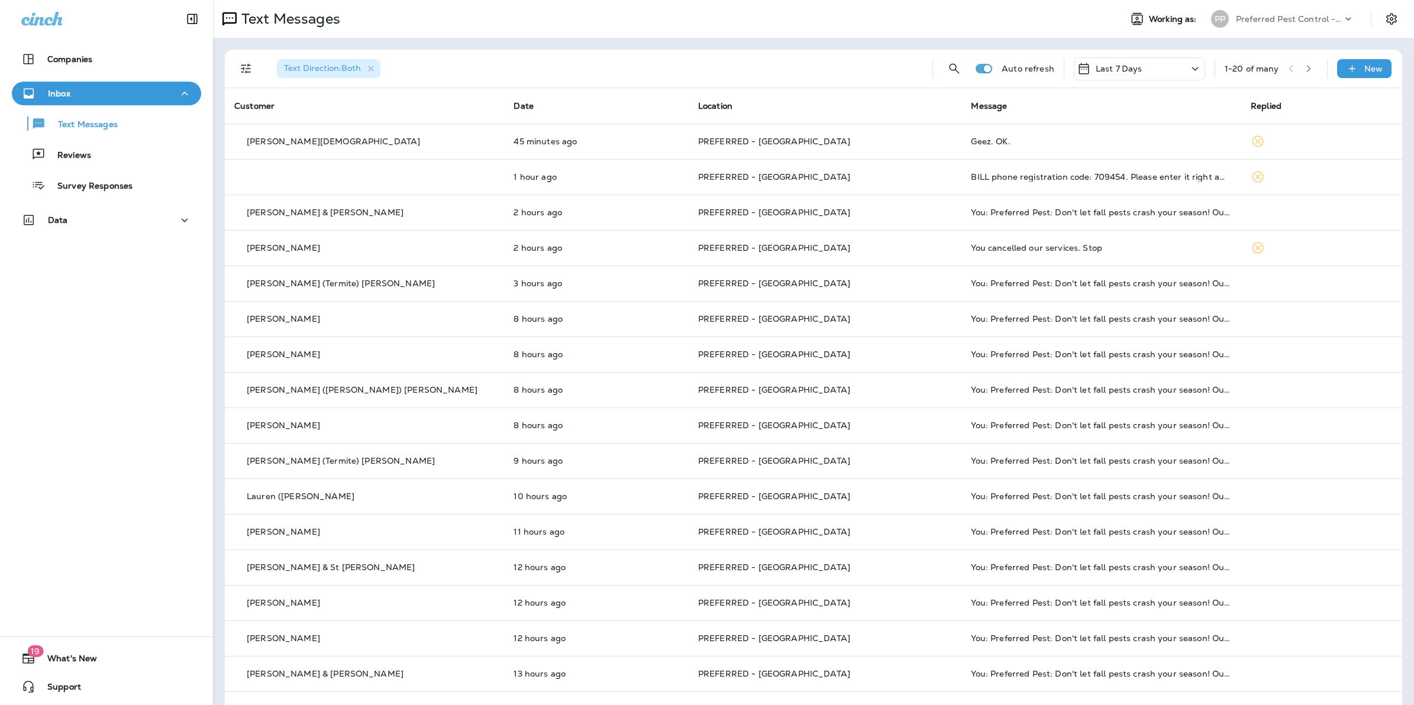
click at [1118, 69] on p "Last 7 Days" at bounding box center [1119, 68] width 47 height 9
click at [1072, 120] on p "All" at bounding box center [1067, 122] width 11 height 9
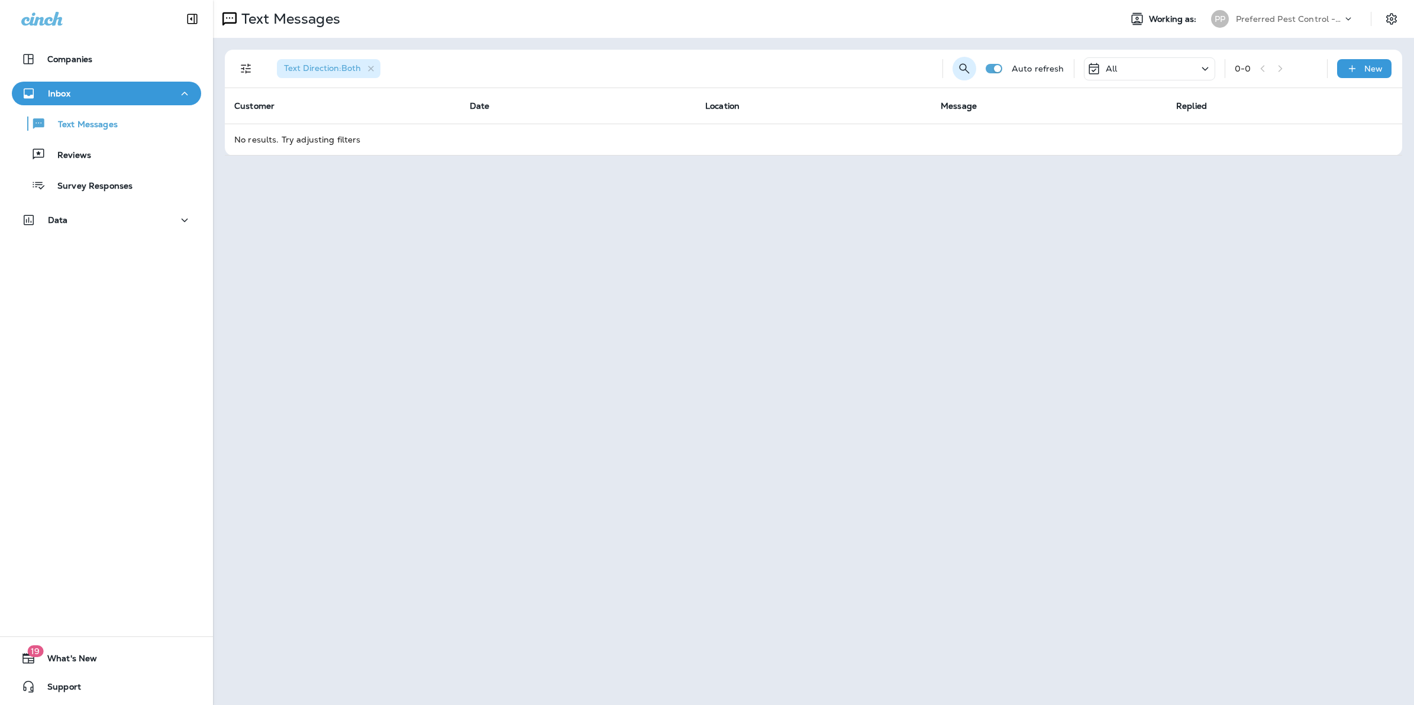
click at [974, 66] on button "Search Messages" at bounding box center [965, 69] width 24 height 24
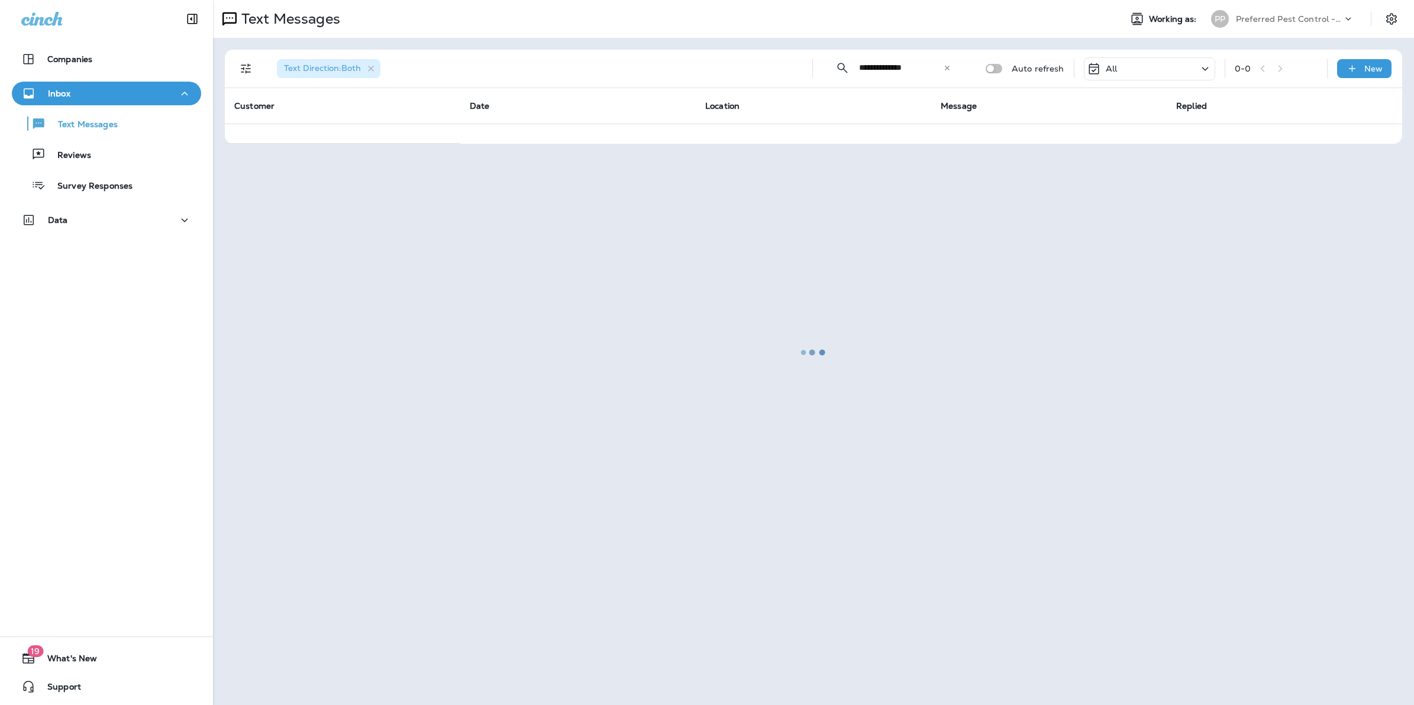
type input "**********"
click at [951, 65] on div at bounding box center [813, 352] width 1199 height 703
click at [947, 67] on div at bounding box center [813, 352] width 1199 height 703
click at [892, 74] on div at bounding box center [813, 352] width 1199 height 703
click at [843, 67] on div at bounding box center [813, 352] width 1199 height 703
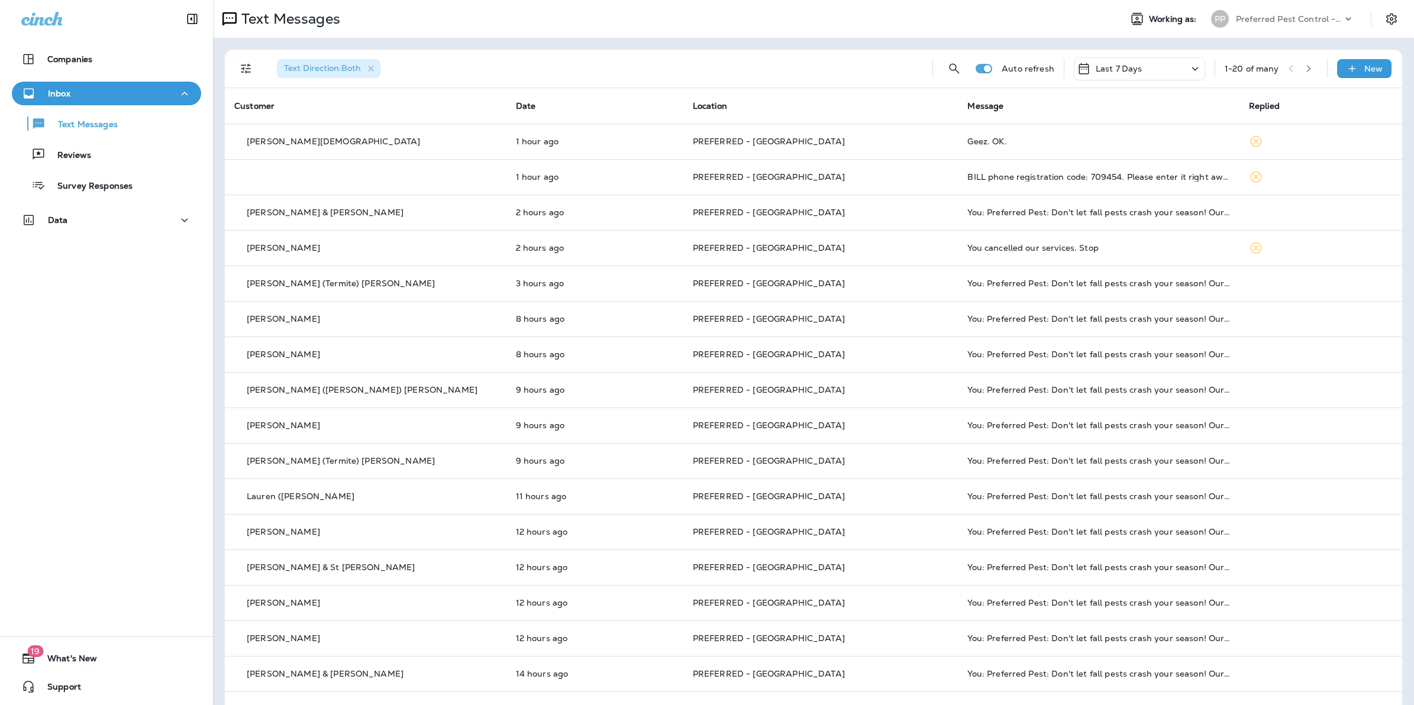
click at [1134, 73] on div "Last 7 Days" at bounding box center [1139, 68] width 131 height 23
click at [1084, 119] on div "All" at bounding box center [1125, 123] width 185 height 28
click at [953, 72] on button "Search Messages" at bounding box center [955, 69] width 24 height 24
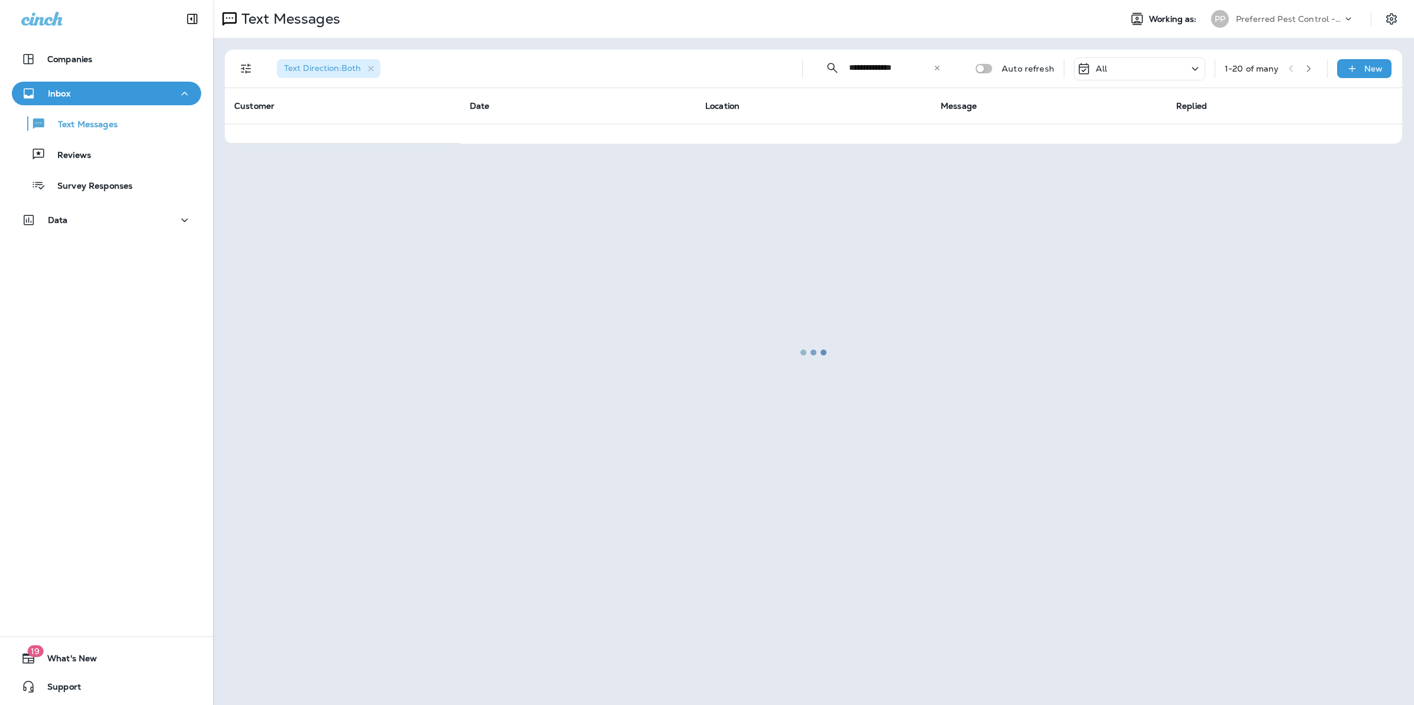
type input "**********"
